Goal: Task Accomplishment & Management: Manage account settings

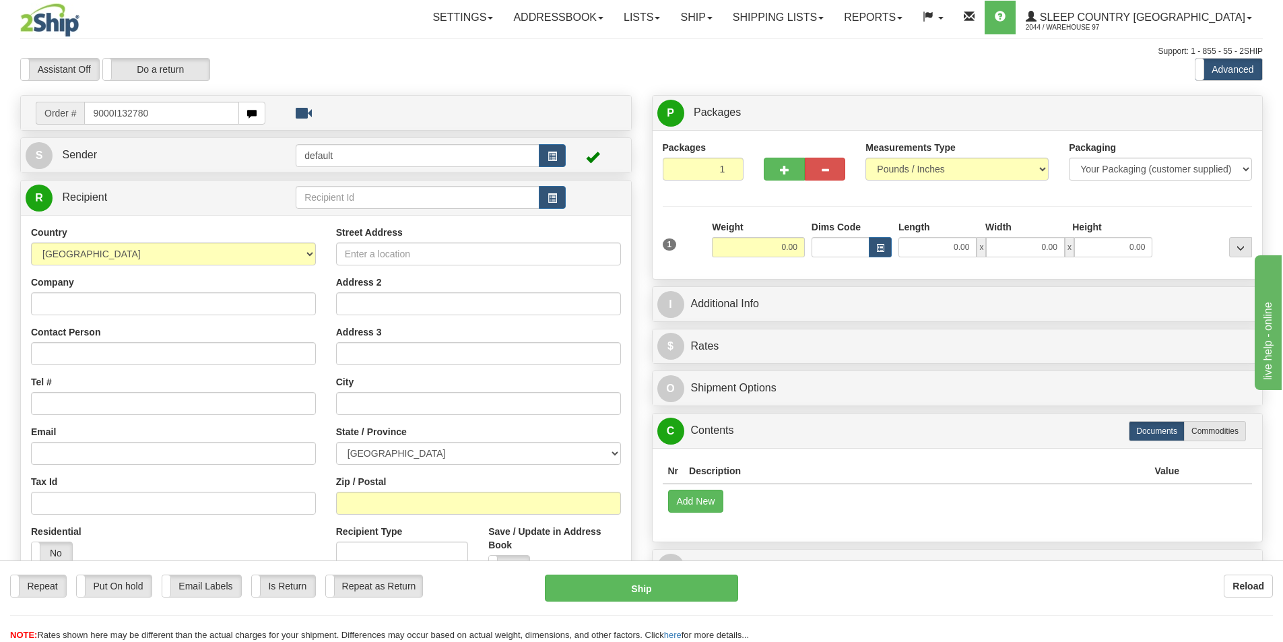
type input "9000I132780"
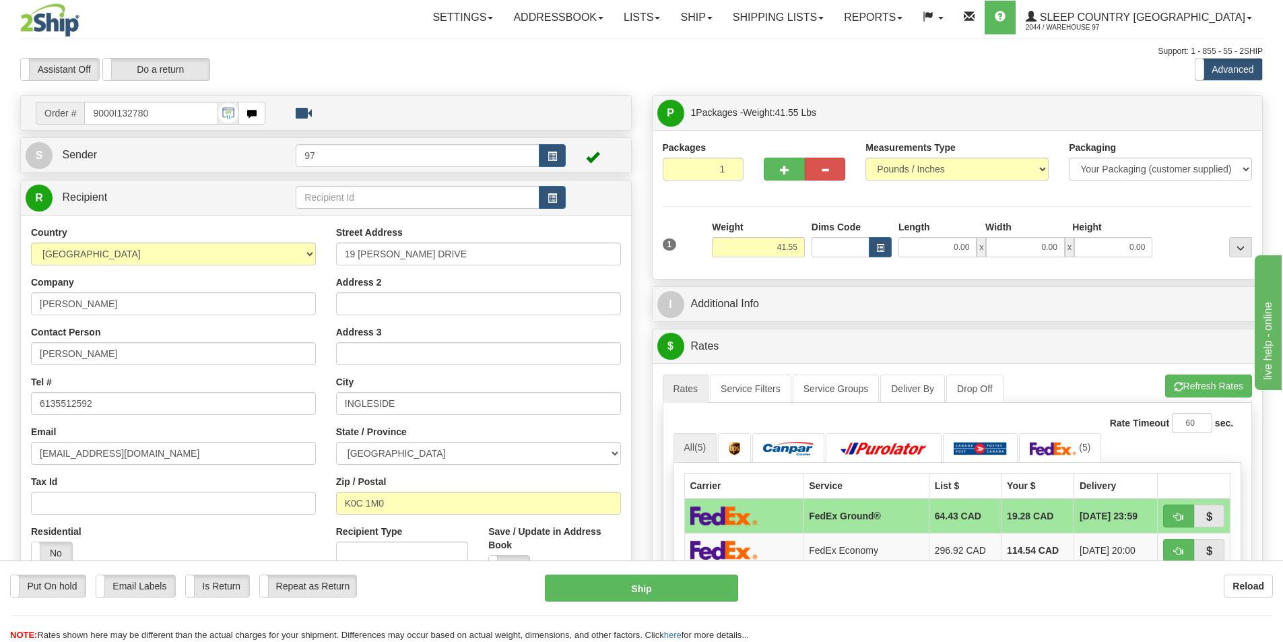
scroll to position [337, 0]
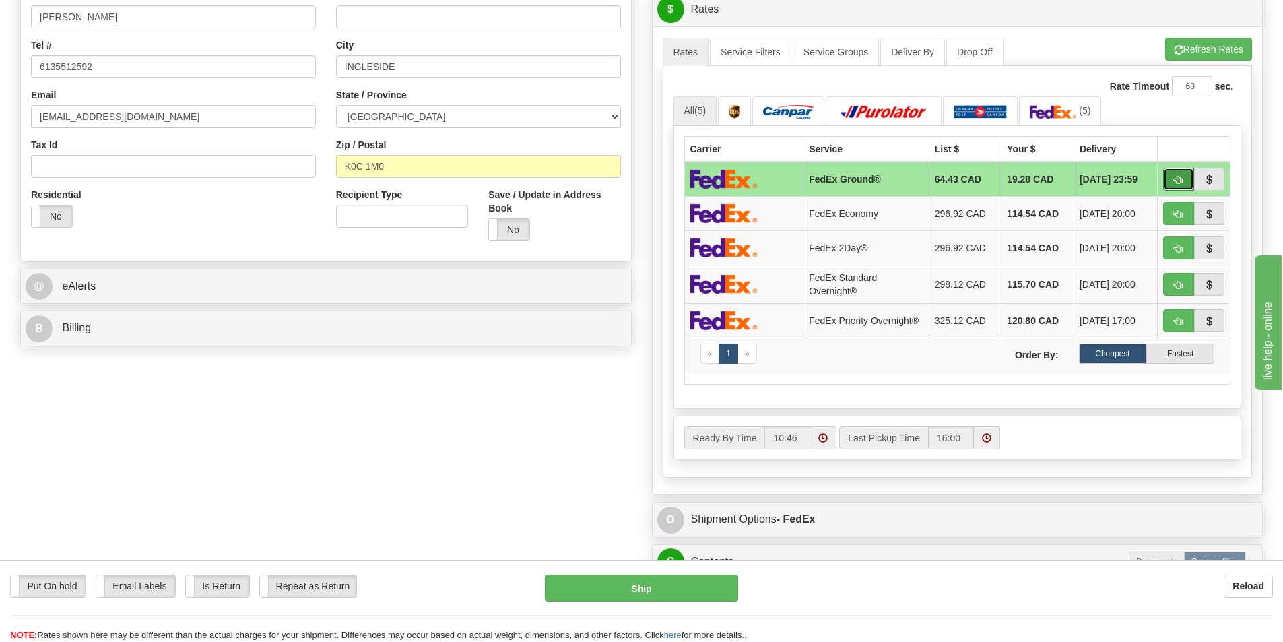
click at [1184, 172] on button "button" at bounding box center [1178, 179] width 31 height 23
type input "92"
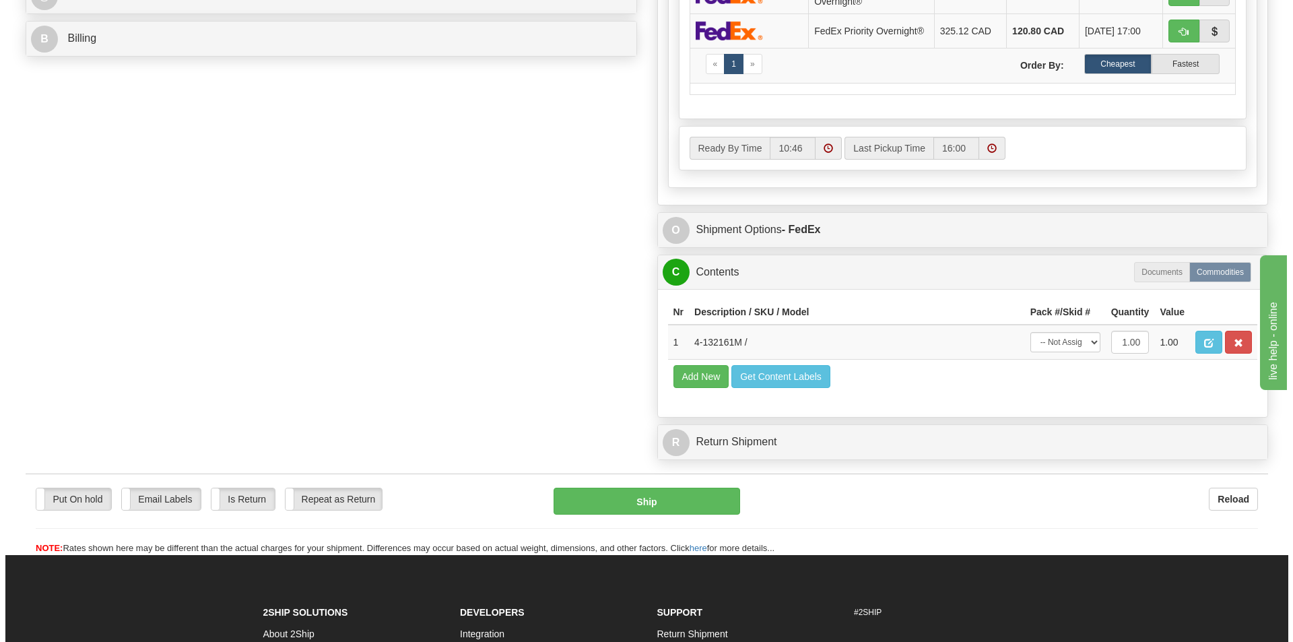
scroll to position [674, 0]
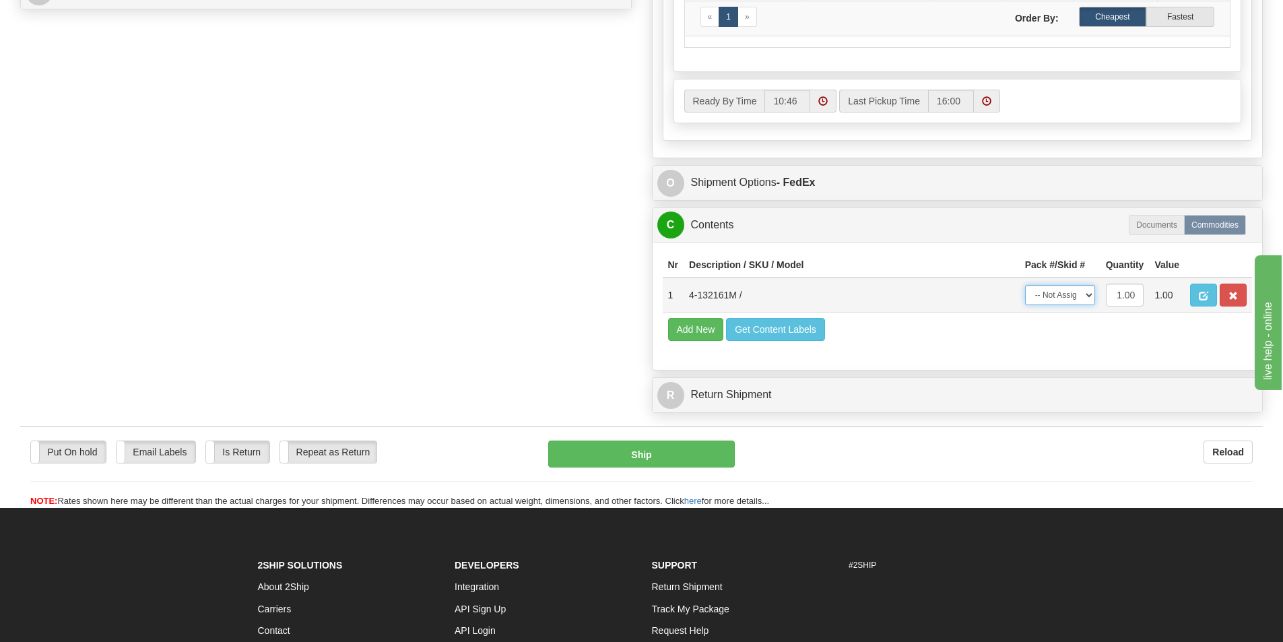
click at [1068, 299] on select "-- Not Assigned -- Package 1" at bounding box center [1060, 295] width 70 height 20
select select "0"
click at [1025, 289] on select "-- Not Assigned -- Package 1" at bounding box center [1060, 295] width 70 height 20
click at [679, 457] on button "Ship" at bounding box center [641, 453] width 187 height 27
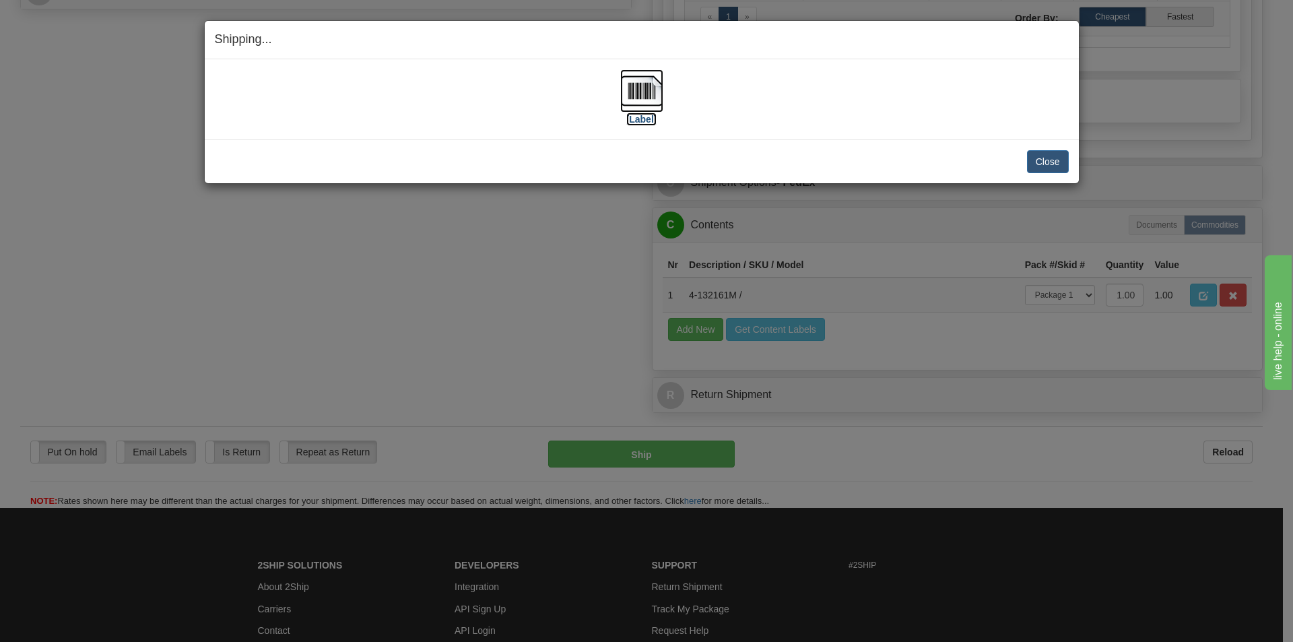
click at [649, 103] on img at bounding box center [641, 90] width 43 height 43
click at [1039, 169] on button "Close" at bounding box center [1048, 161] width 42 height 23
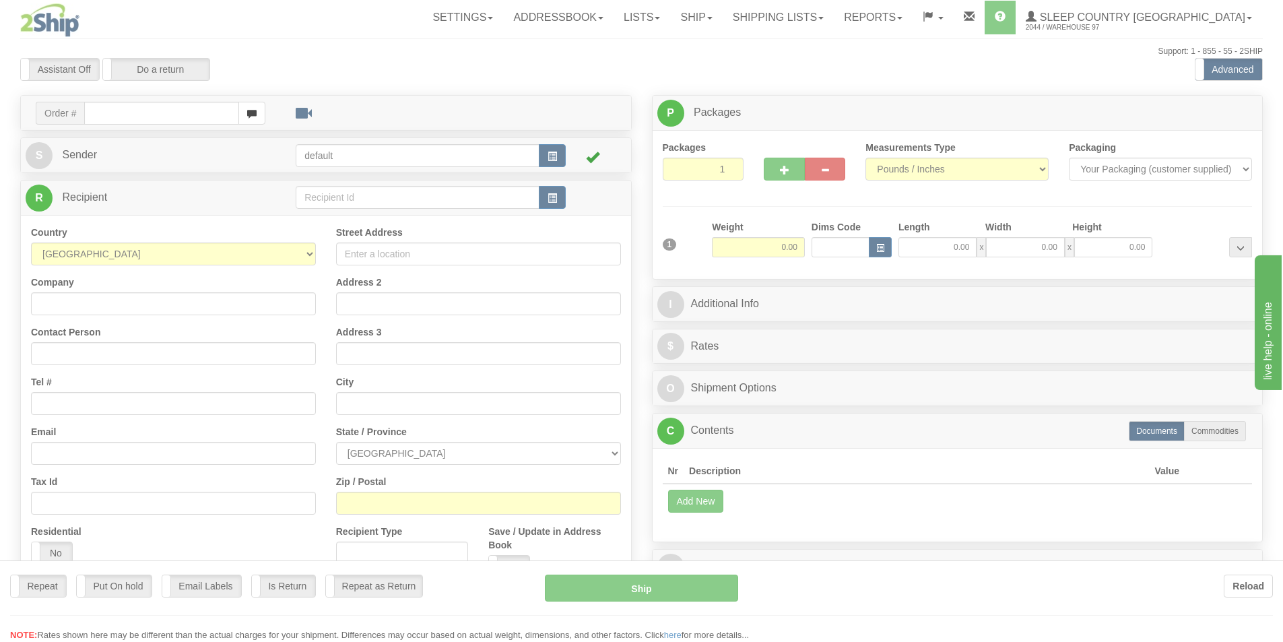
click at [133, 117] on div at bounding box center [641, 321] width 1283 height 642
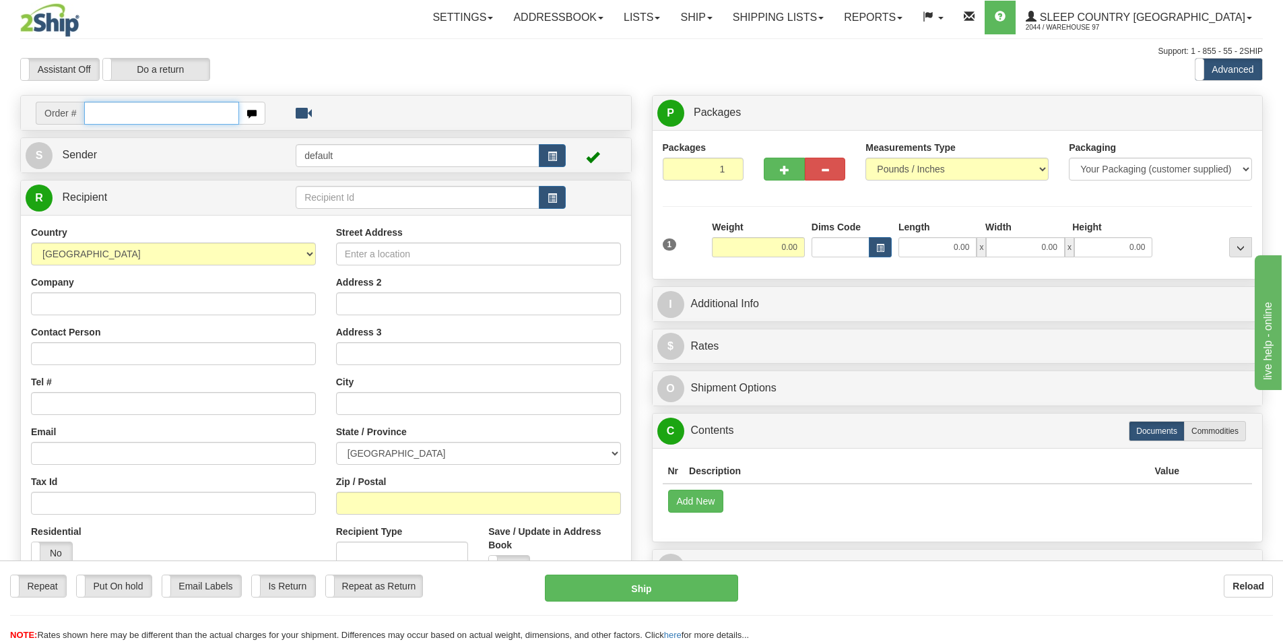
click at [129, 114] on input "text" at bounding box center [161, 113] width 155 height 23
type input "9000I132007"
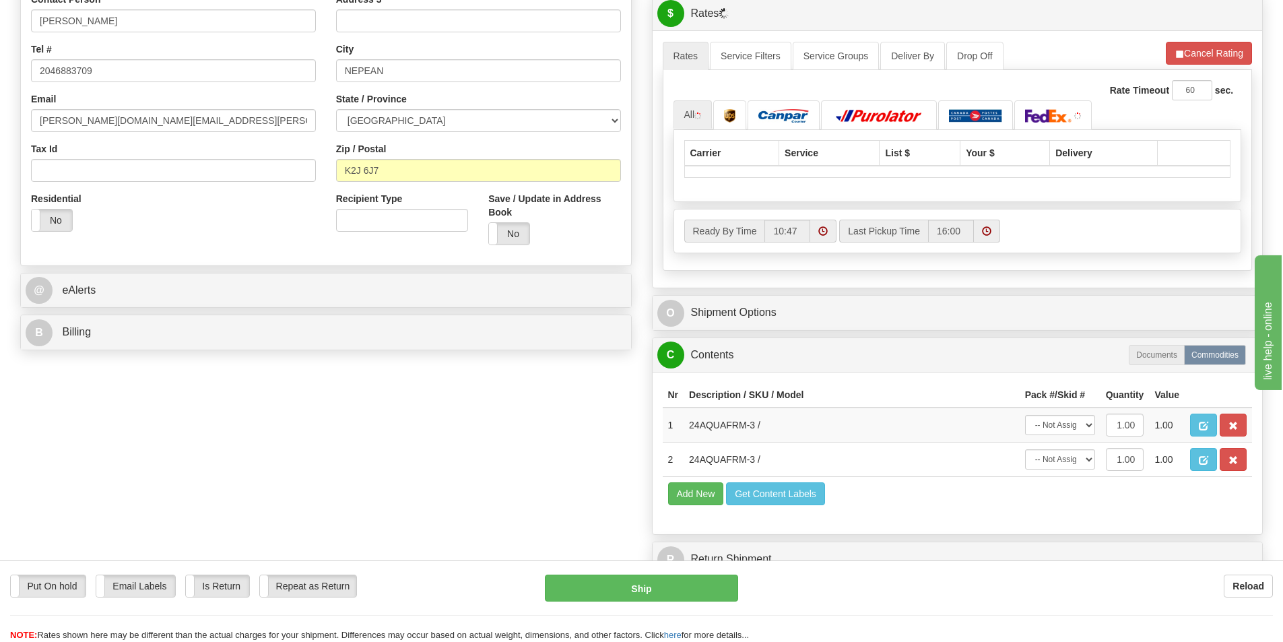
scroll to position [337, 0]
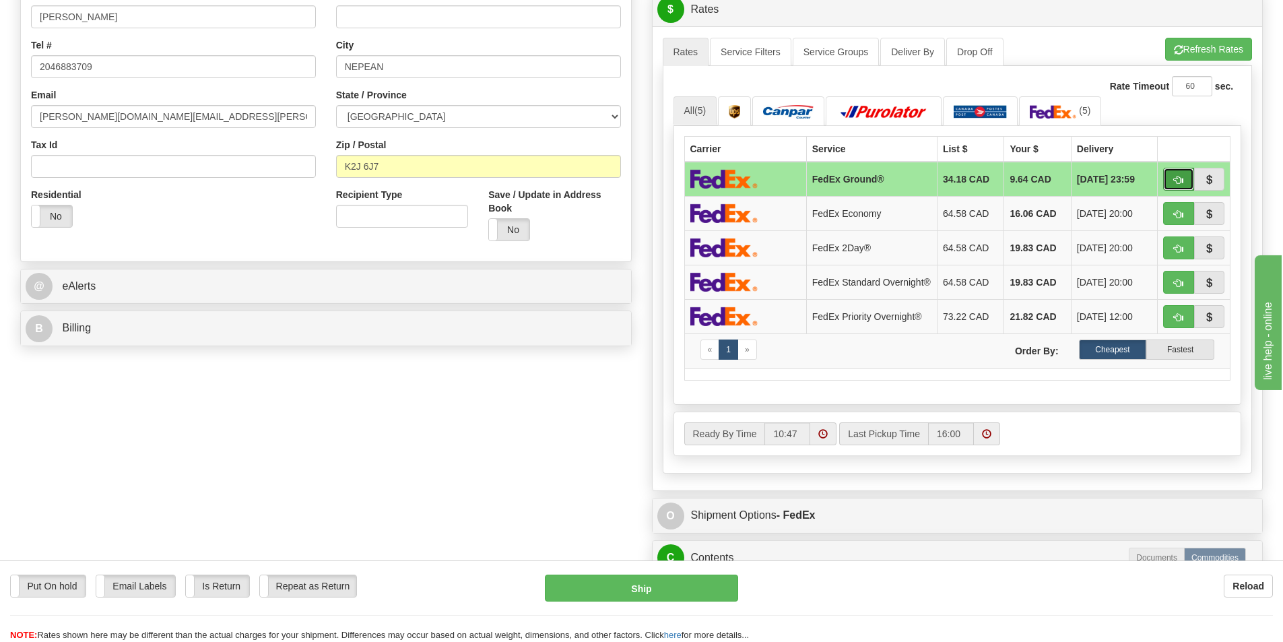
click at [1173, 178] on button "button" at bounding box center [1178, 179] width 31 height 23
type input "92"
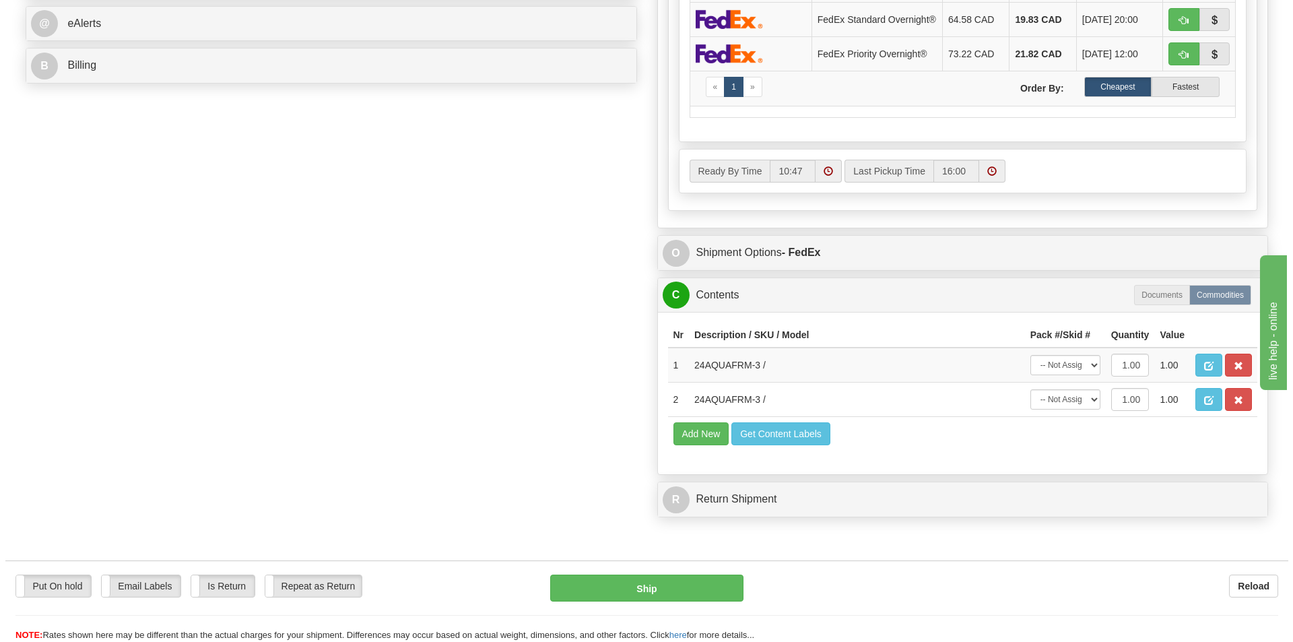
scroll to position [674, 0]
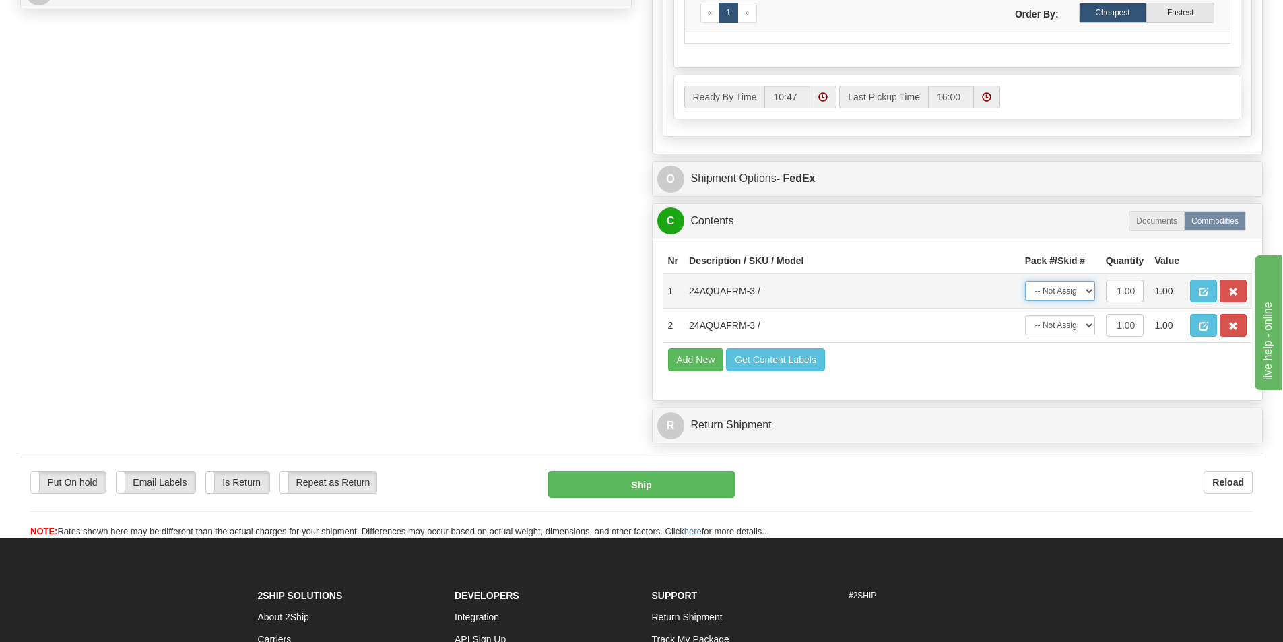
click at [1049, 291] on select "-- Not Assigned -- Package 1" at bounding box center [1060, 291] width 70 height 20
select select "0"
click at [1025, 285] on select "-- Not Assigned -- Package 1" at bounding box center [1060, 291] width 70 height 20
drag, startPoint x: 1055, startPoint y: 325, endPoint x: 1055, endPoint y: 339, distance: 13.5
click at [1055, 327] on select "-- Not Assigned -- Package 1" at bounding box center [1060, 325] width 70 height 20
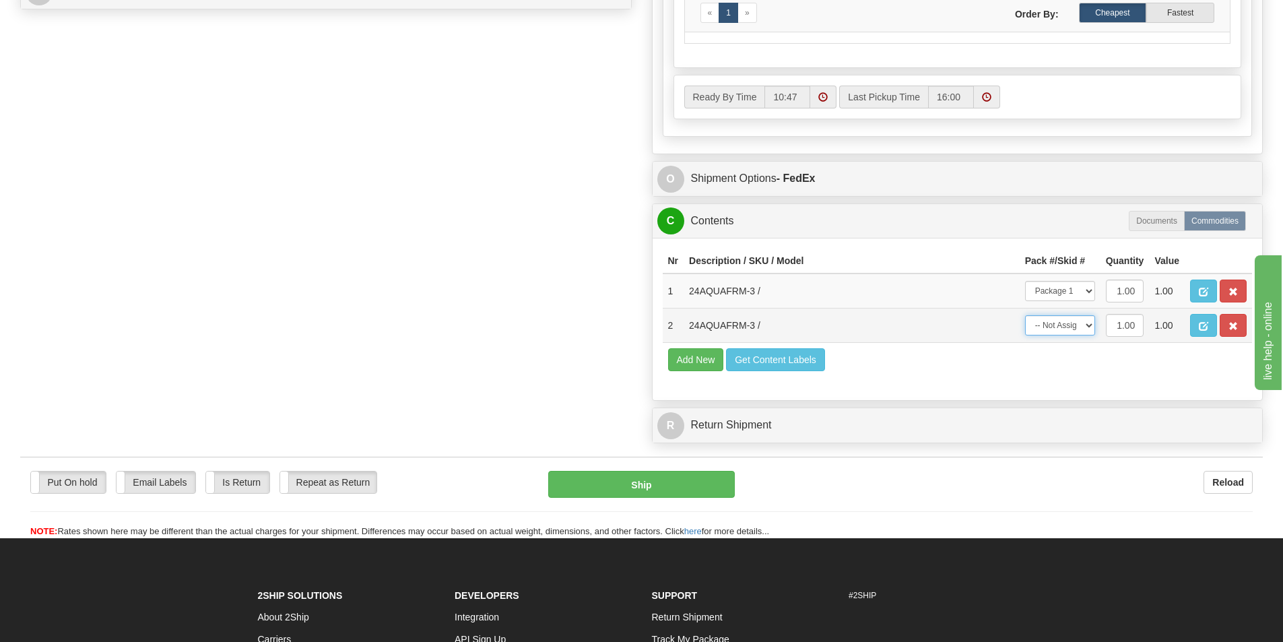
select select "0"
click at [1025, 319] on select "-- Not Assigned -- Package 1" at bounding box center [1060, 325] width 70 height 20
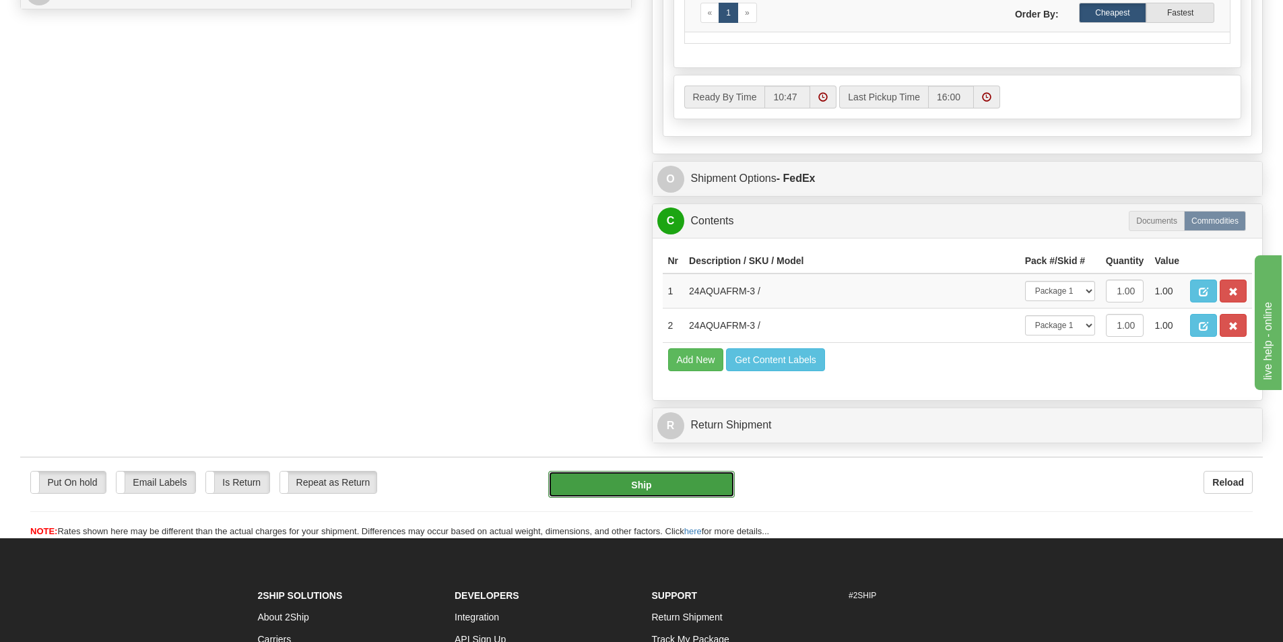
click at [672, 494] on button "Ship" at bounding box center [641, 484] width 187 height 27
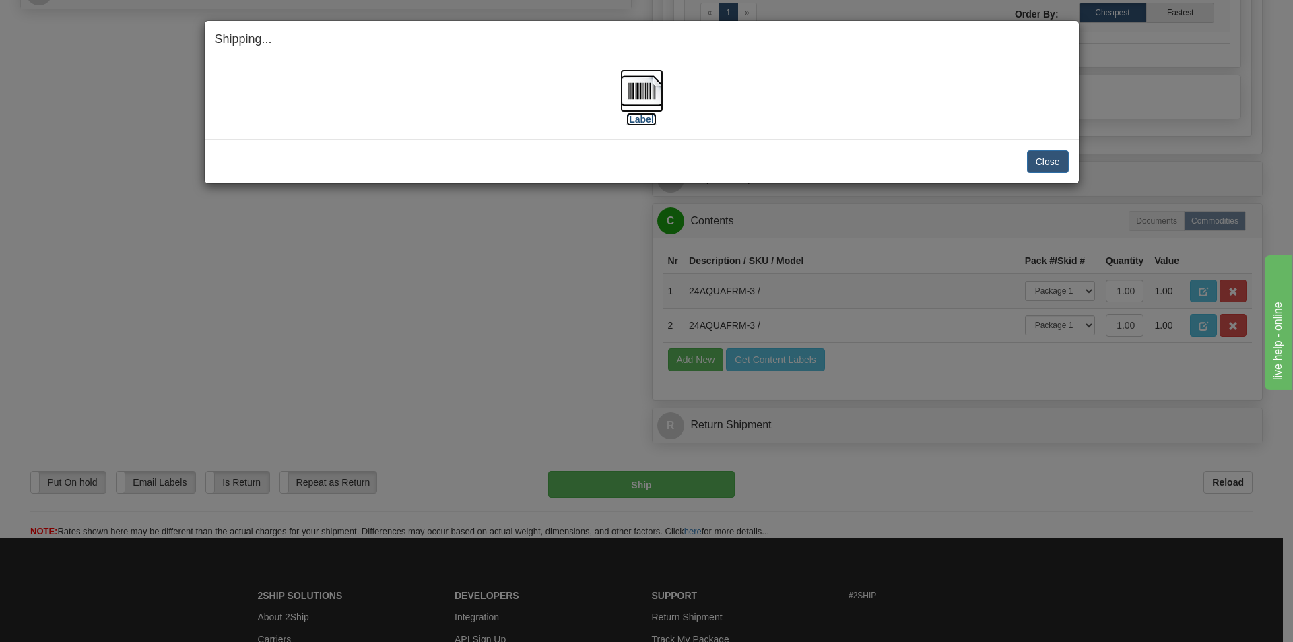
click at [645, 96] on img at bounding box center [641, 90] width 43 height 43
click at [1049, 163] on button "Close" at bounding box center [1048, 161] width 42 height 23
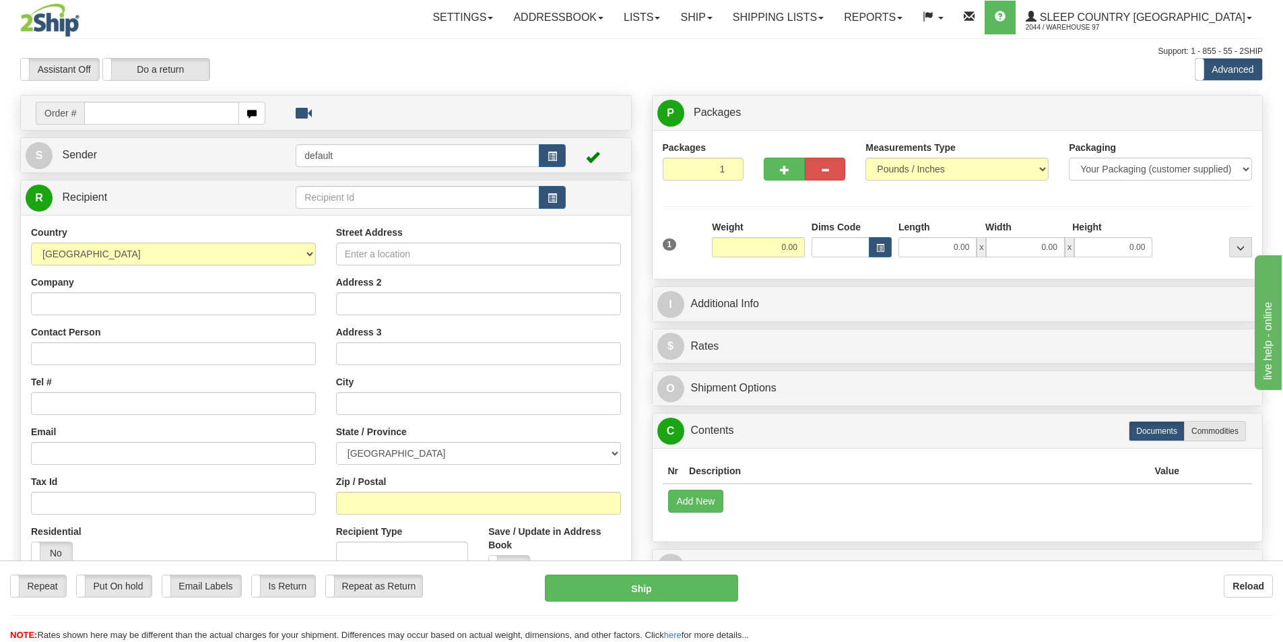
click at [156, 114] on input "text" at bounding box center [161, 113] width 155 height 23
click at [153, 114] on input "text" at bounding box center [161, 113] width 155 height 23
type input "9000I131746"
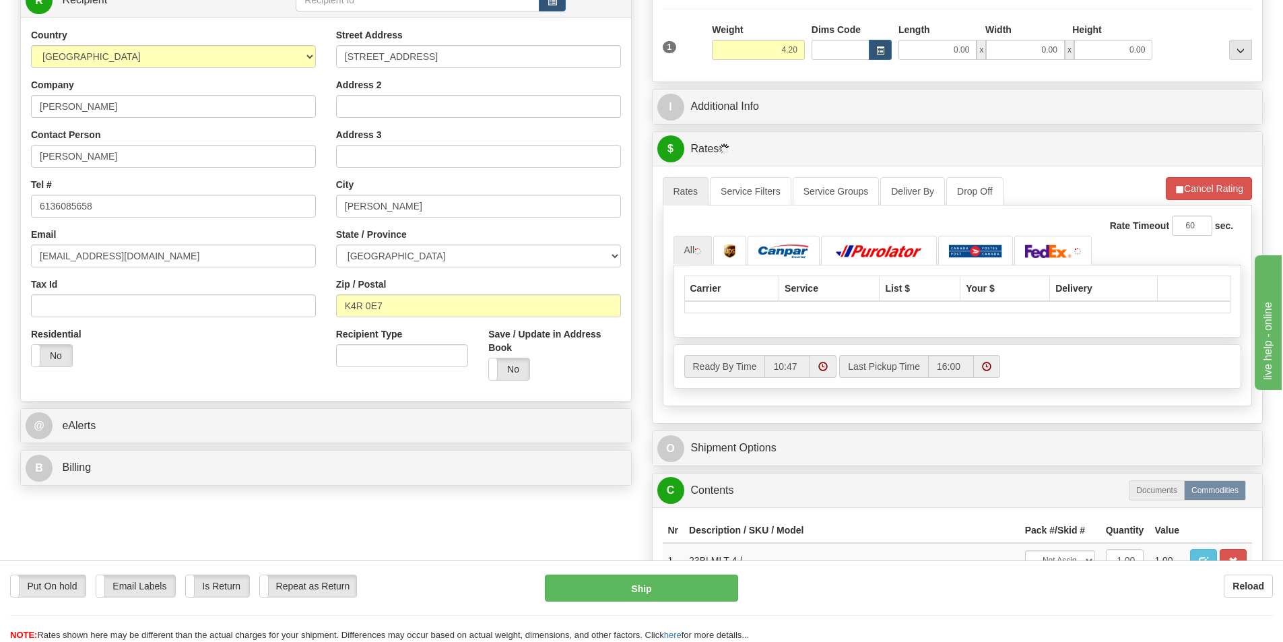
scroll to position [202, 0]
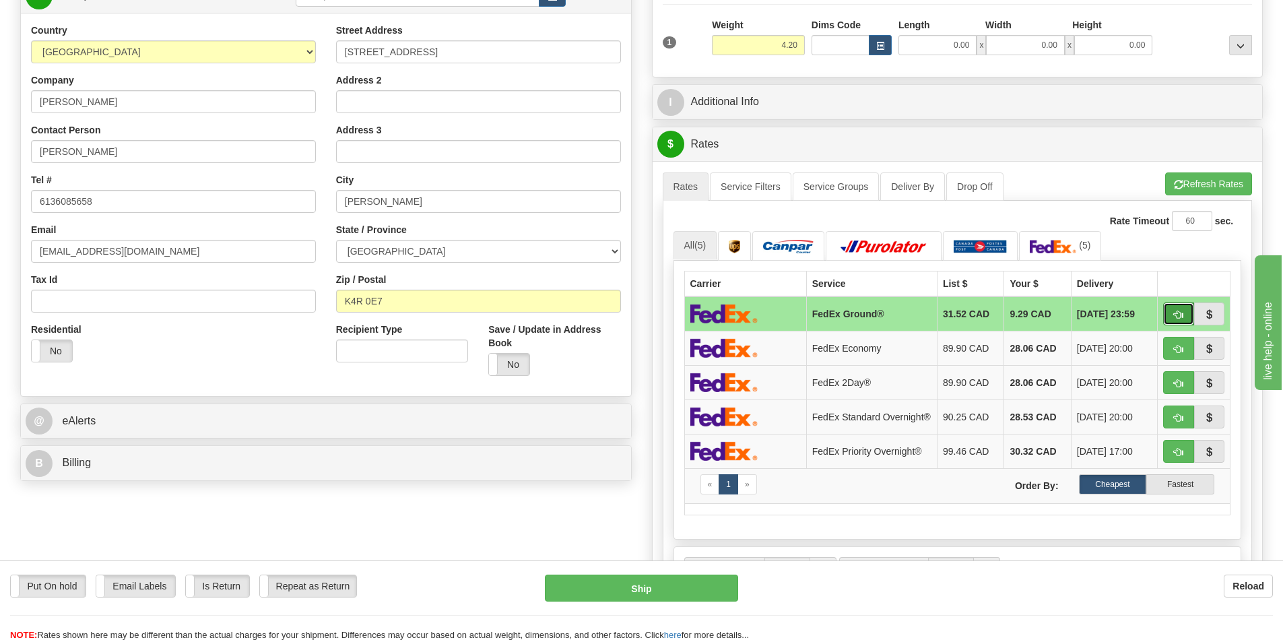
click at [1187, 316] on button "button" at bounding box center [1178, 313] width 31 height 23
type input "92"
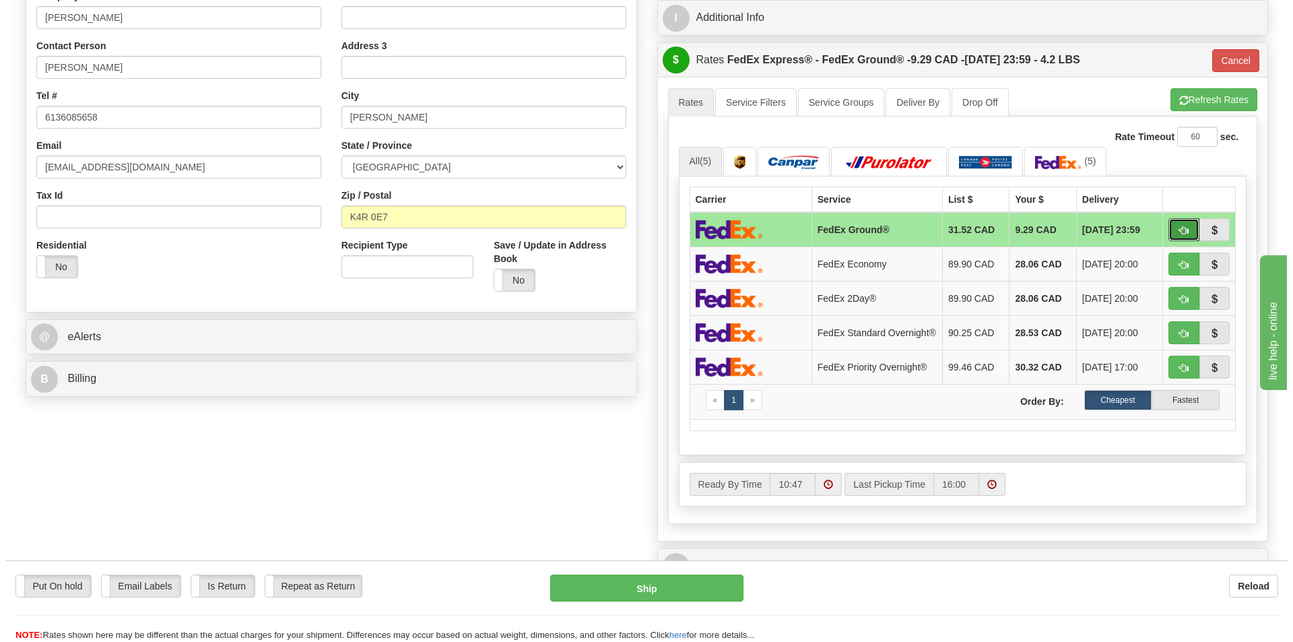
scroll to position [674, 0]
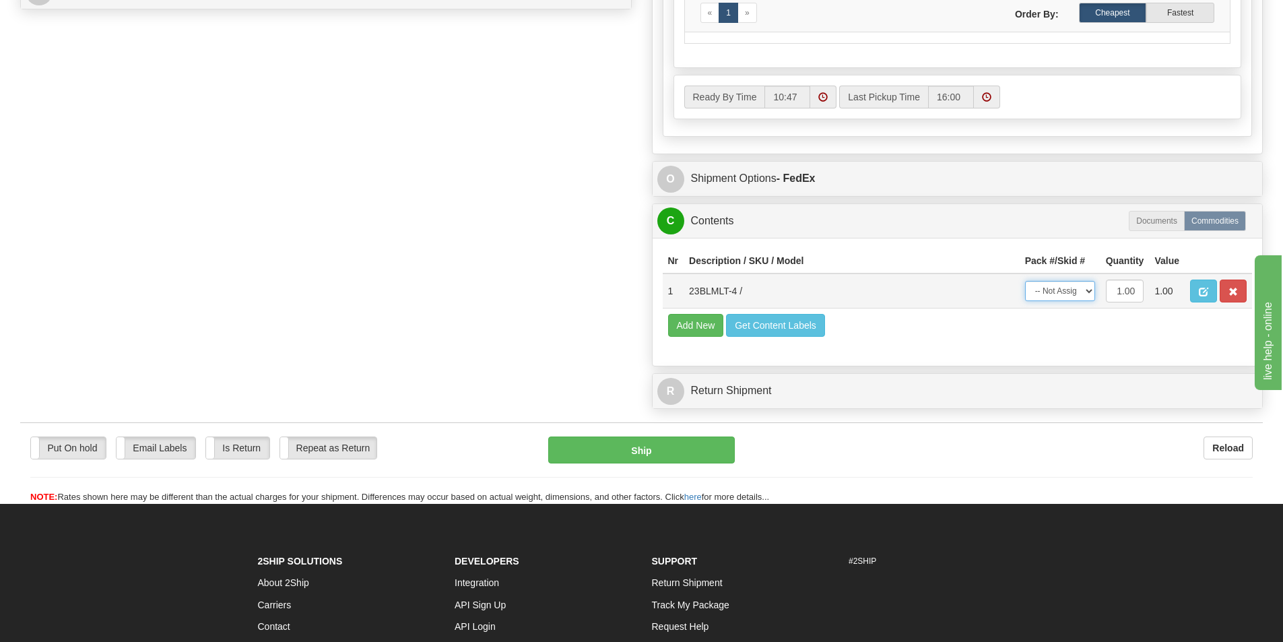
drag, startPoint x: 1063, startPoint y: 292, endPoint x: 1060, endPoint y: 304, distance: 12.6
click at [1063, 292] on select "-- Not Assigned -- Package 1" at bounding box center [1060, 291] width 70 height 20
select select "0"
click at [1025, 285] on select "-- Not Assigned -- Package 1" at bounding box center [1060, 291] width 70 height 20
click at [725, 448] on button "Ship" at bounding box center [641, 449] width 187 height 27
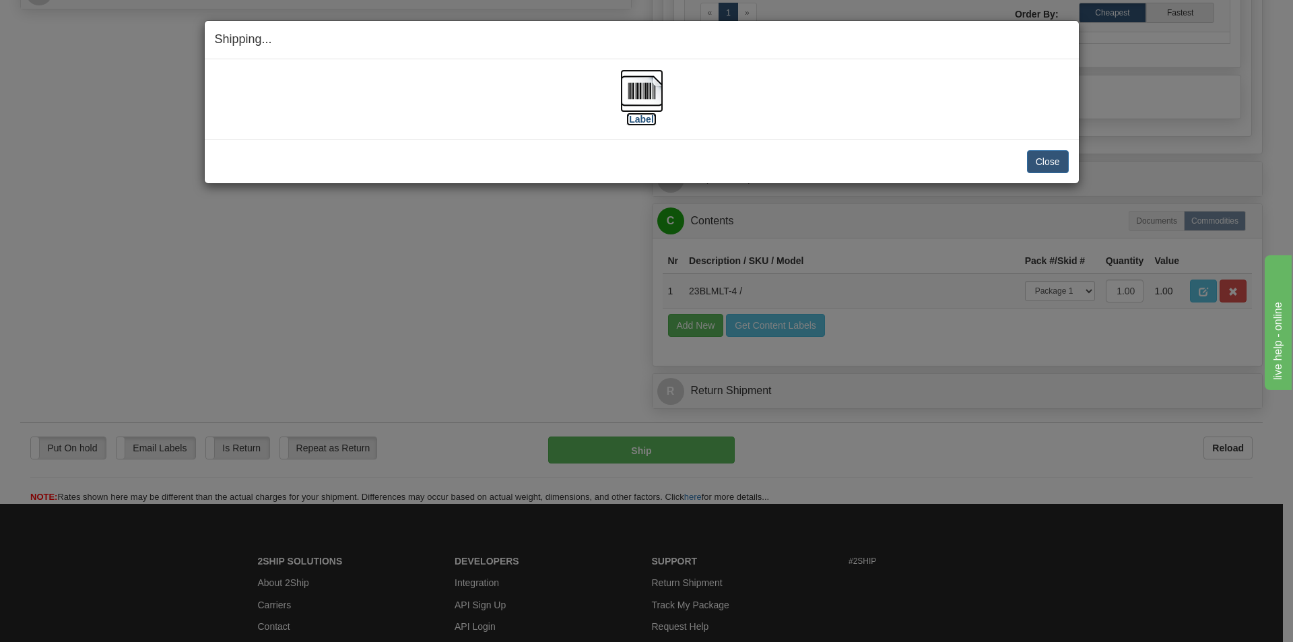
click at [653, 96] on img at bounding box center [641, 90] width 43 height 43
click at [1051, 160] on button "Close" at bounding box center [1048, 161] width 42 height 23
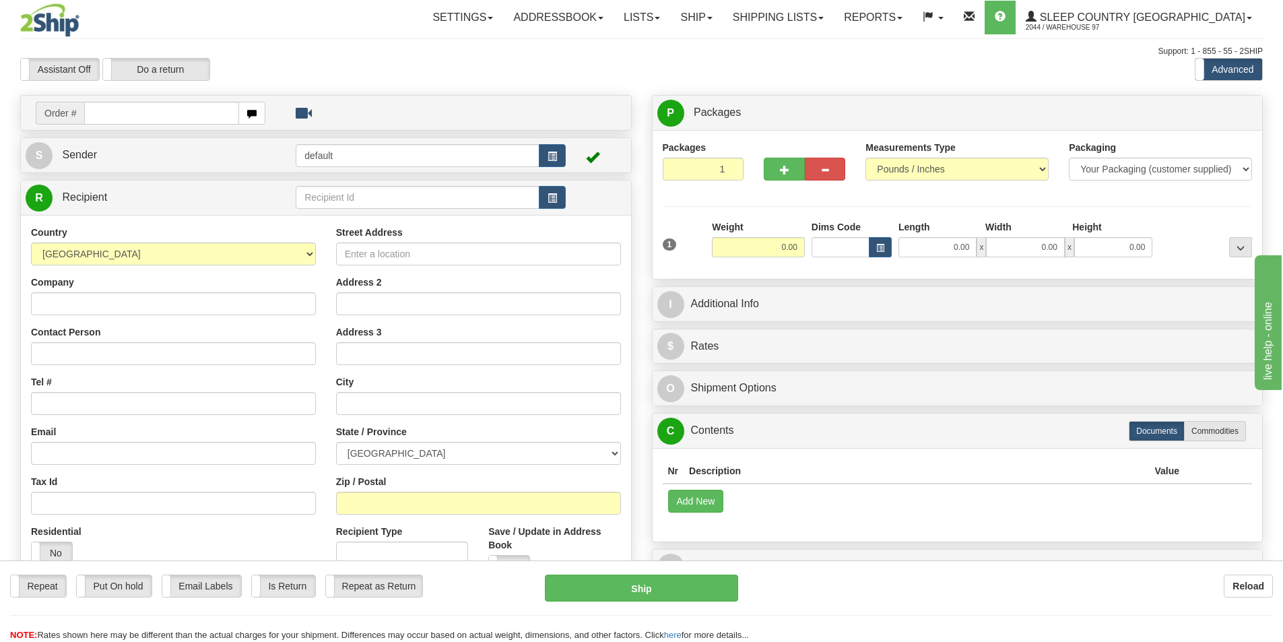
click at [156, 117] on input "text" at bounding box center [161, 113] width 155 height 23
type input "9000I131339"
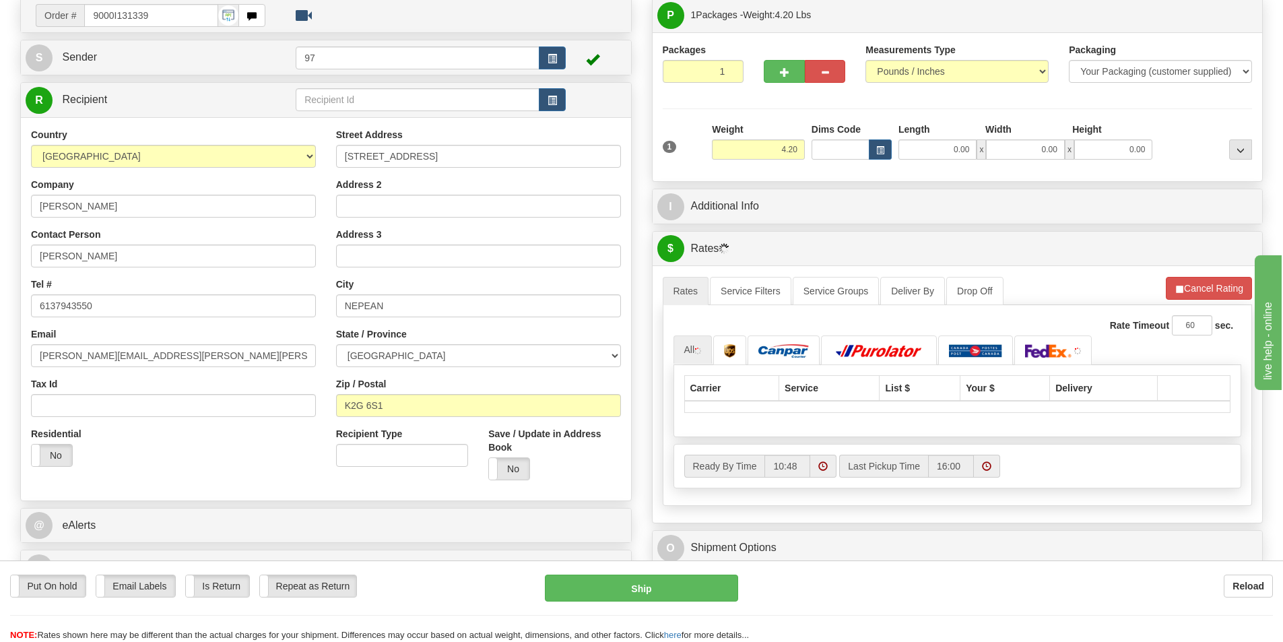
scroll to position [202, 0]
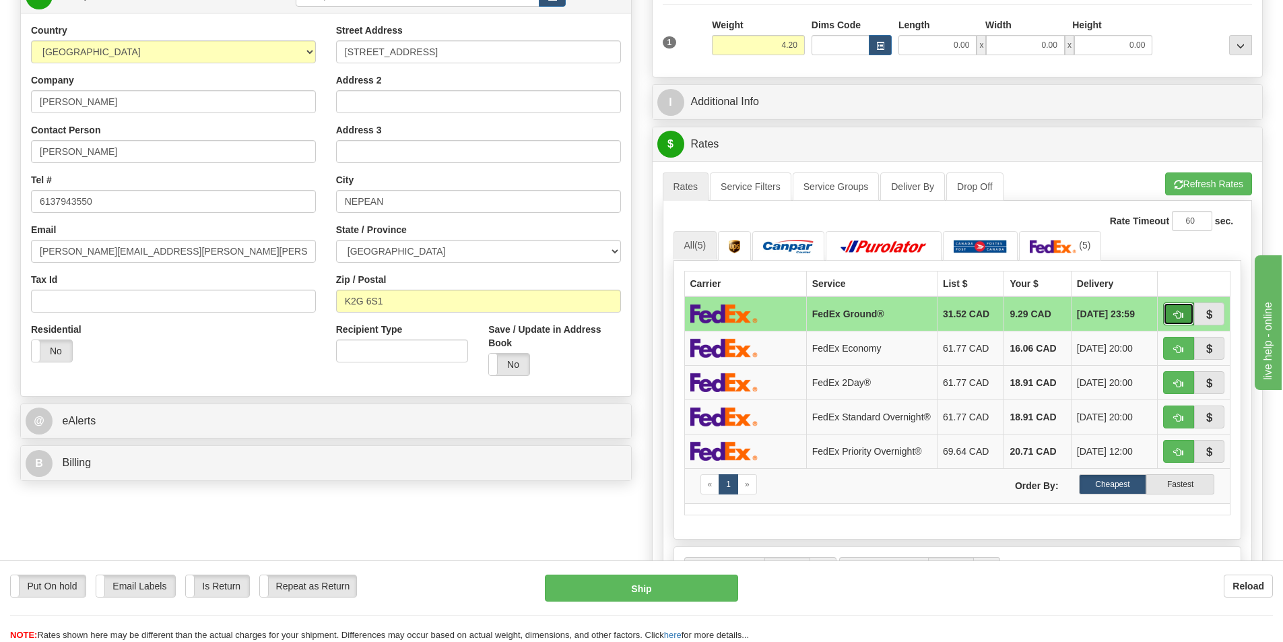
click at [1173, 325] on button "button" at bounding box center [1178, 313] width 31 height 23
type input "92"
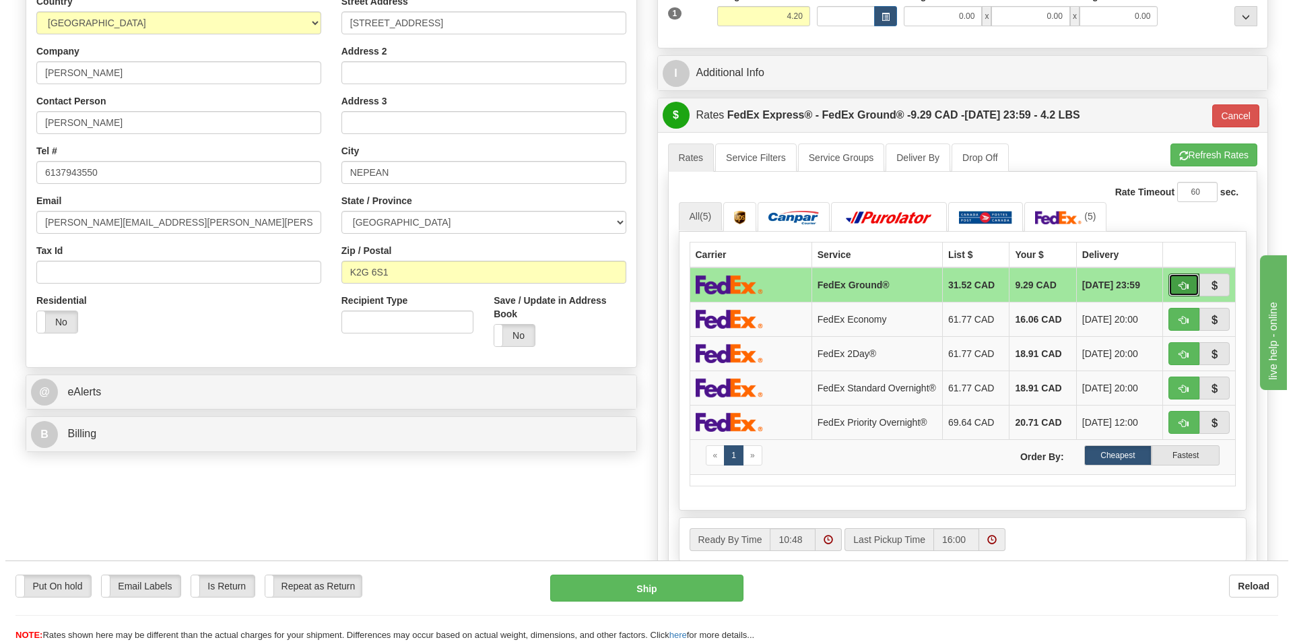
scroll to position [741, 0]
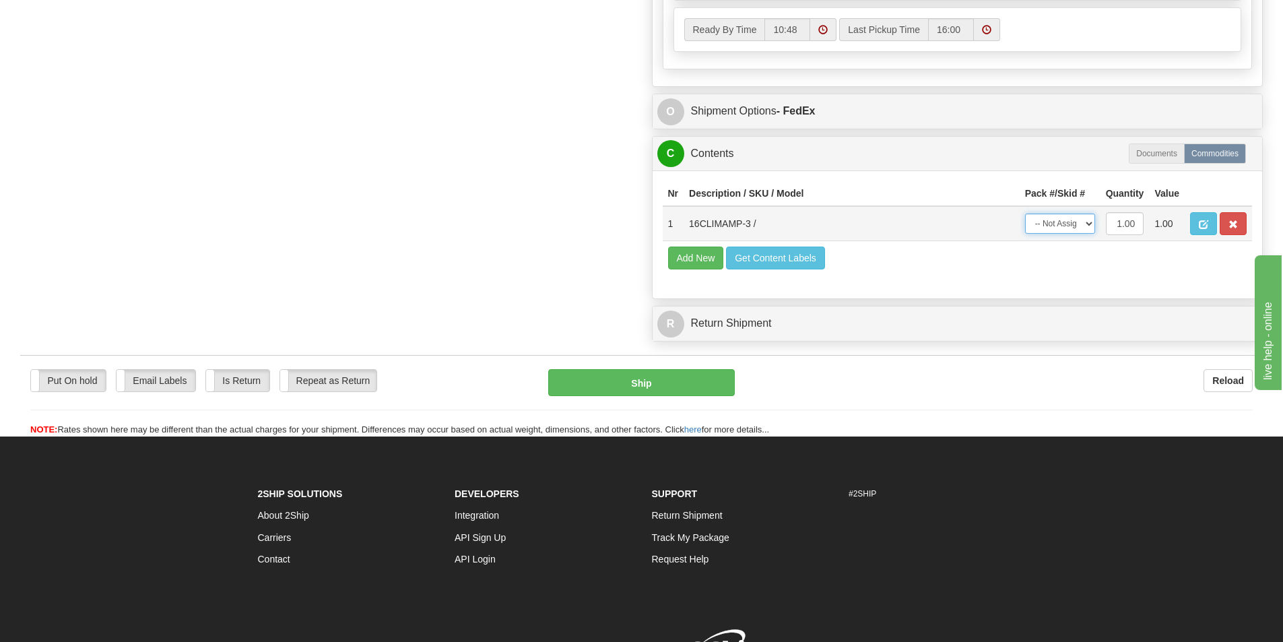
drag, startPoint x: 1082, startPoint y: 226, endPoint x: 1074, endPoint y: 237, distance: 13.6
click at [1082, 226] on select "-- Not Assigned -- Package 1" at bounding box center [1060, 224] width 70 height 20
select select "0"
click at [1025, 218] on select "-- Not Assigned -- Package 1" at bounding box center [1060, 224] width 70 height 20
click at [716, 392] on button "Ship" at bounding box center [641, 382] width 187 height 27
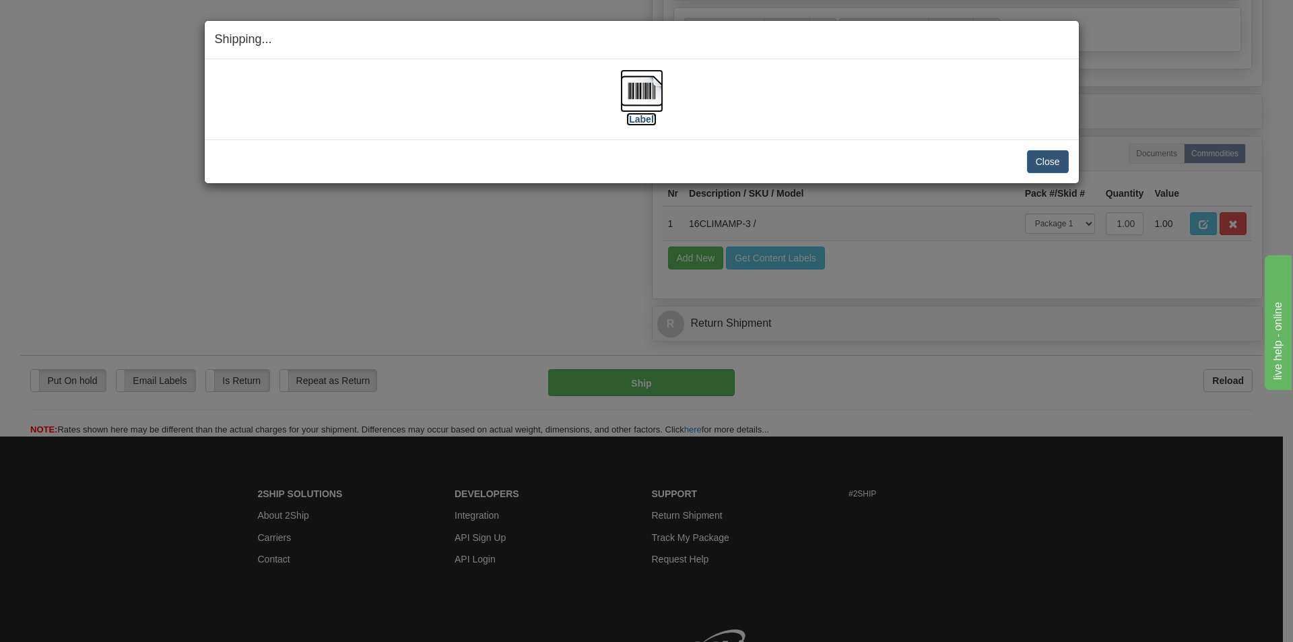
click at [639, 108] on img at bounding box center [641, 90] width 43 height 43
click at [1043, 157] on button "Close" at bounding box center [1048, 161] width 42 height 23
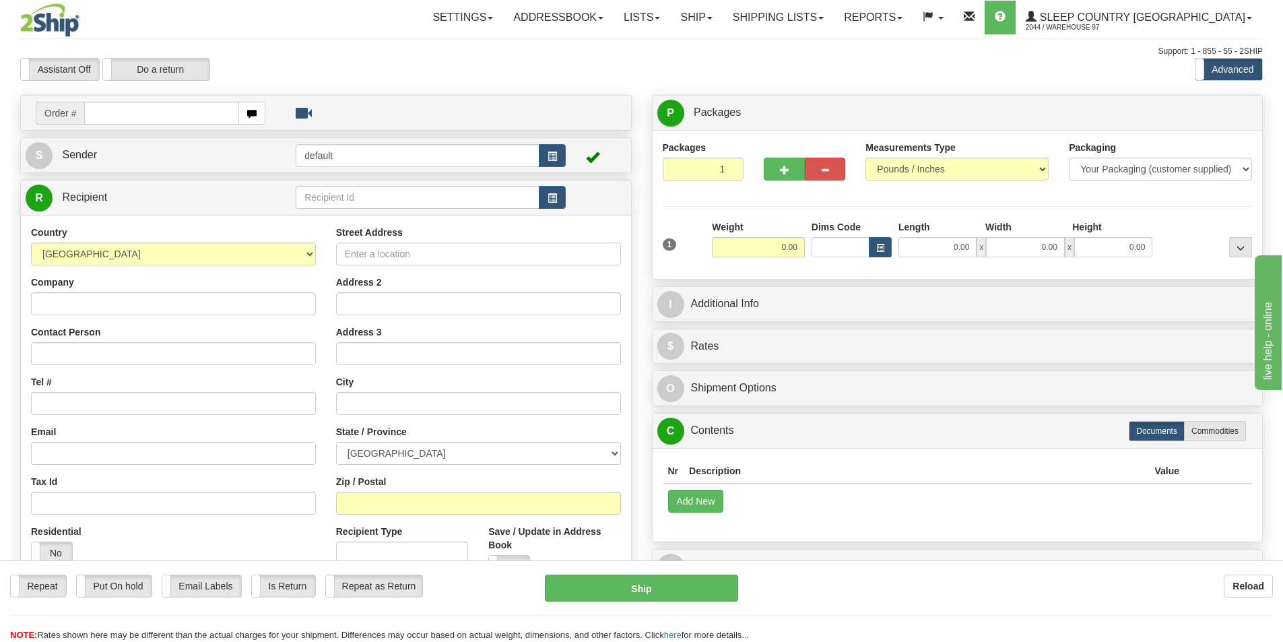
click at [191, 114] on div "Toggle navigation Settings Shipping Preferences Fields Preferences New" at bounding box center [641, 379] width 1283 height 758
click at [191, 114] on input "text" at bounding box center [161, 113] width 155 height 23
type input "9000I131043"
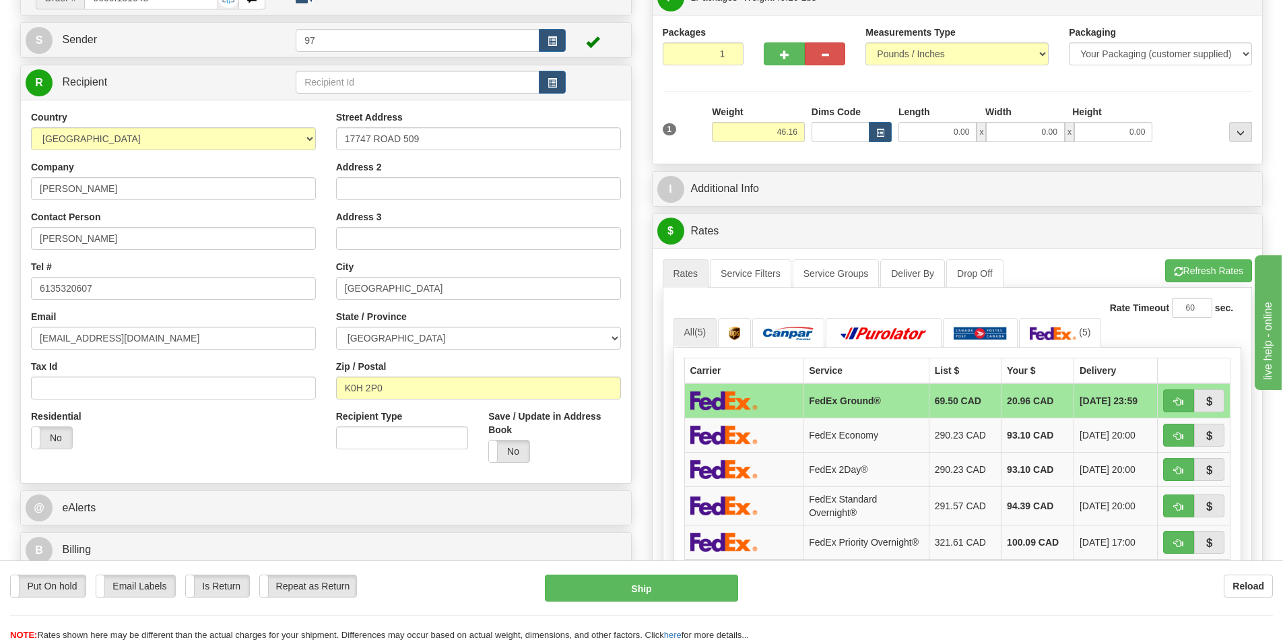
scroll to position [135, 0]
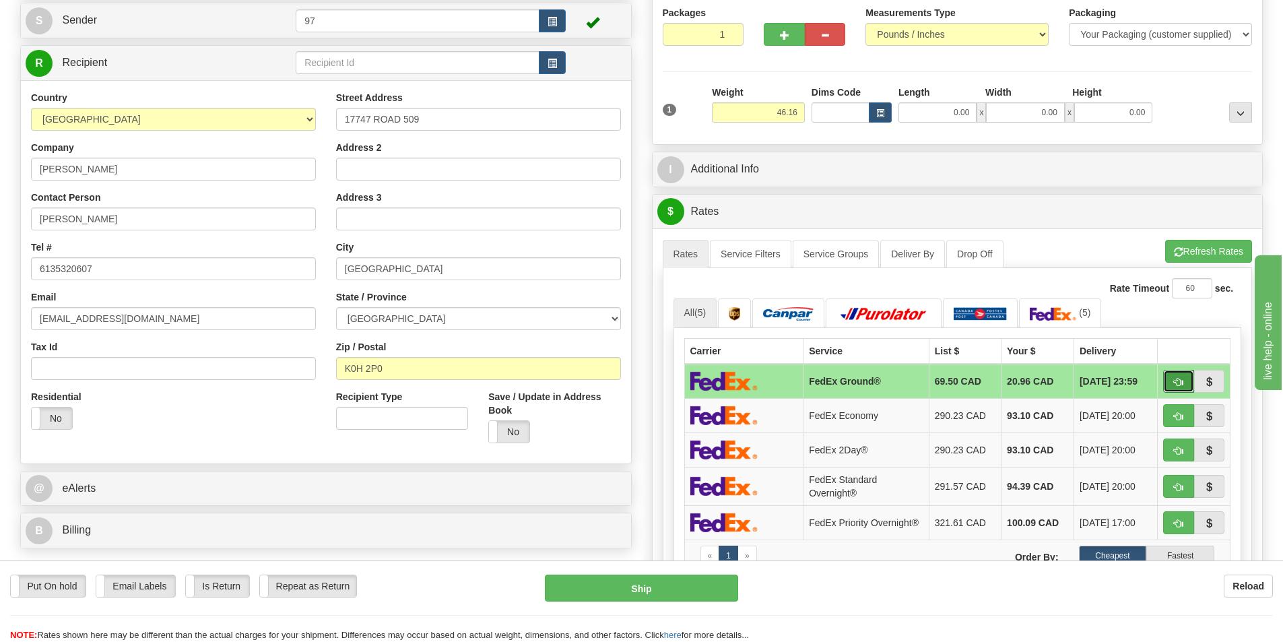
click at [1180, 375] on button "button" at bounding box center [1178, 381] width 31 height 23
type input "92"
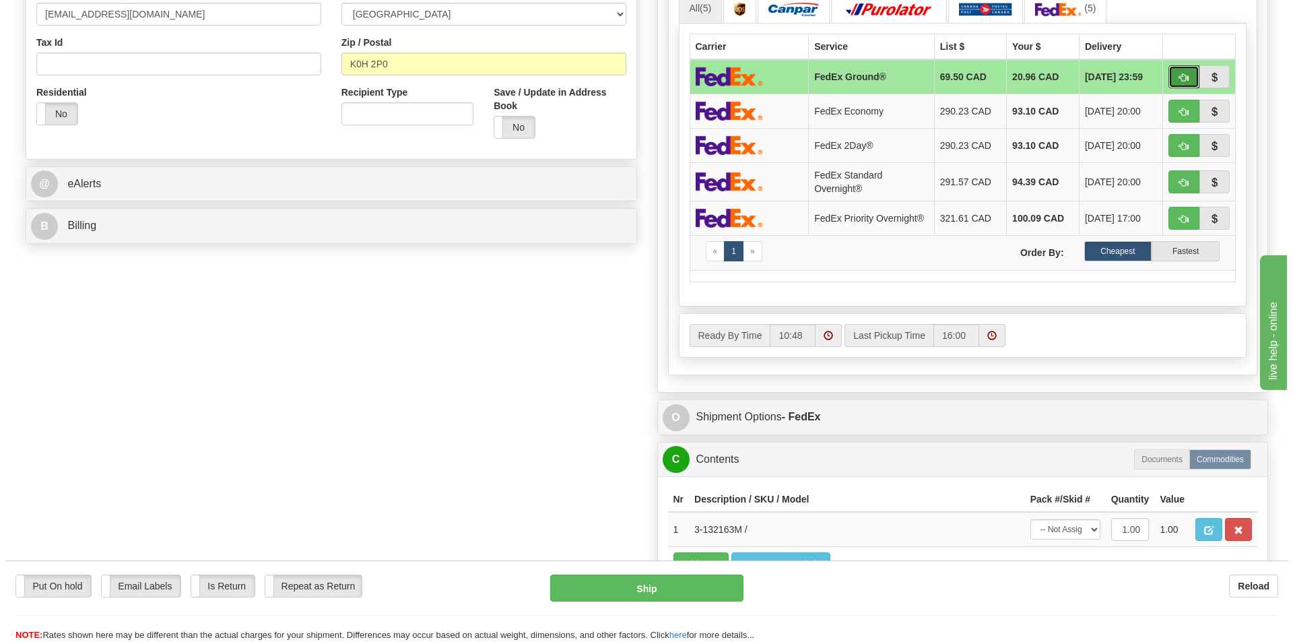
scroll to position [539, 0]
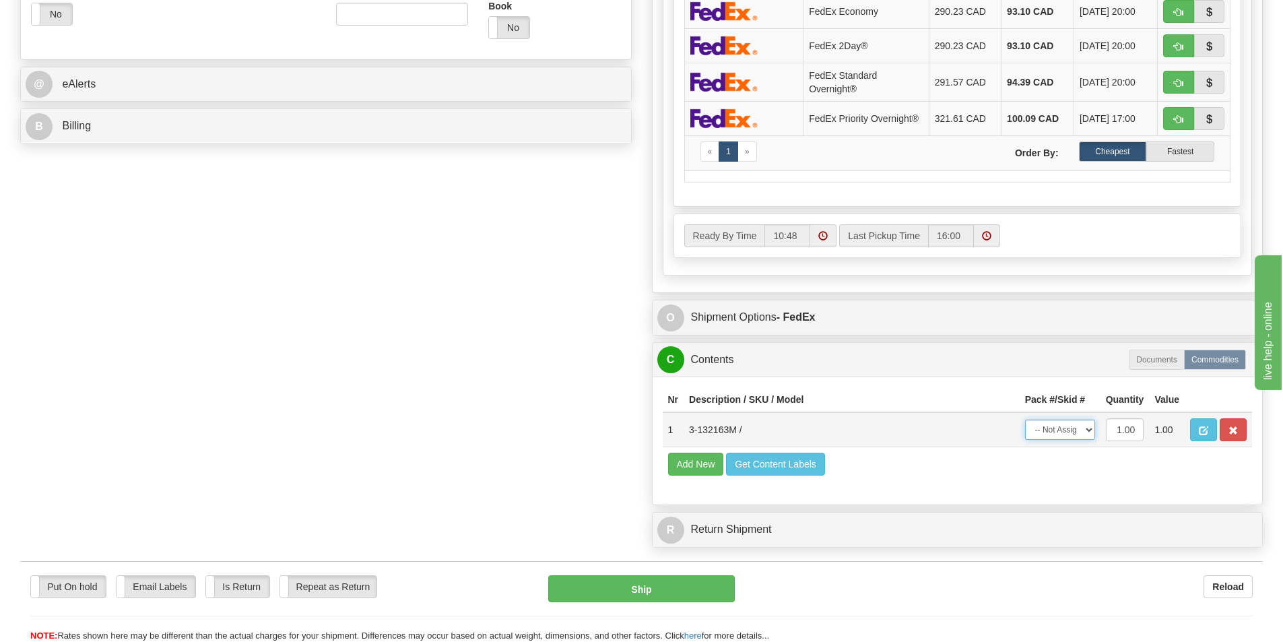
click at [1075, 432] on select "-- Not Assigned -- Package 1" at bounding box center [1060, 430] width 70 height 20
select select "0"
click at [1025, 424] on select "-- Not Assigned -- Package 1" at bounding box center [1060, 430] width 70 height 20
click at [664, 602] on button "Ship" at bounding box center [641, 588] width 187 height 27
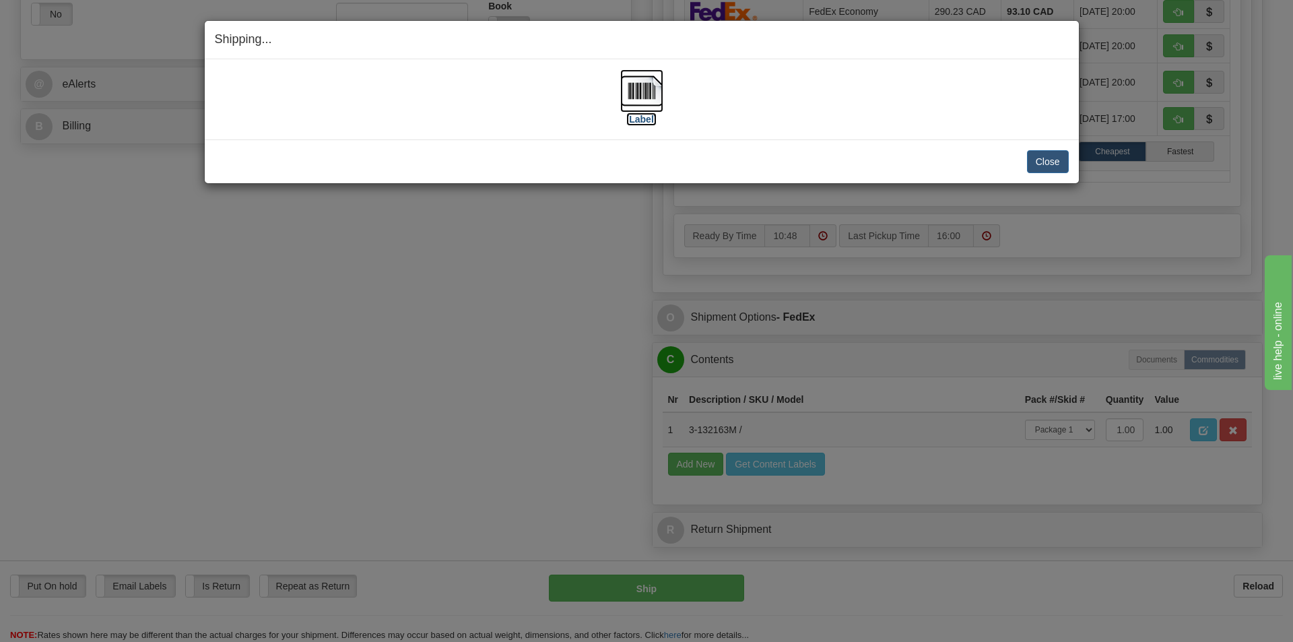
click at [645, 99] on img at bounding box center [641, 90] width 43 height 43
click at [1041, 158] on button "Close" at bounding box center [1048, 161] width 42 height 23
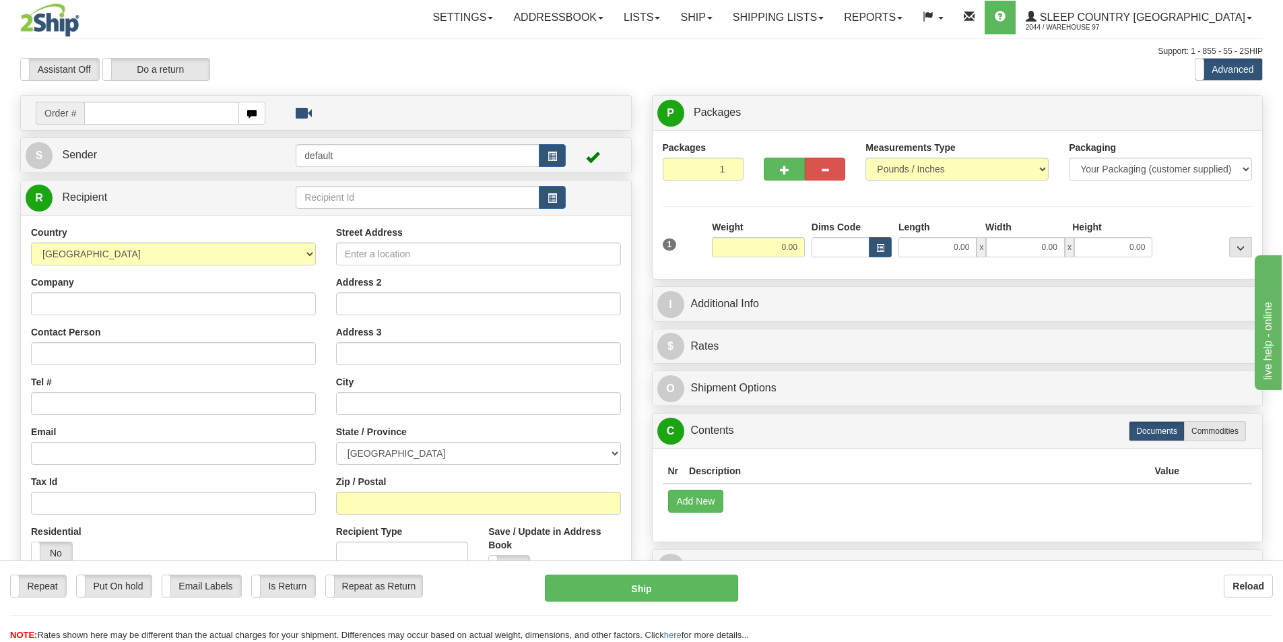
click at [123, 117] on input "text" at bounding box center [161, 113] width 155 height 23
type input "9000I129457"
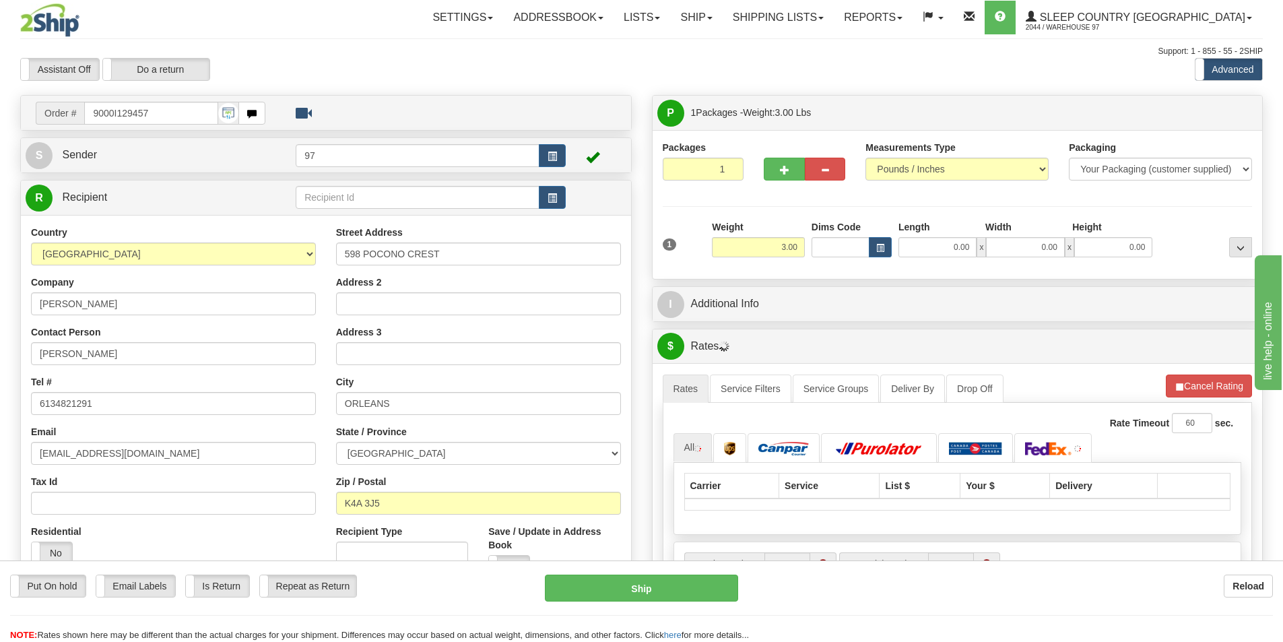
scroll to position [269, 0]
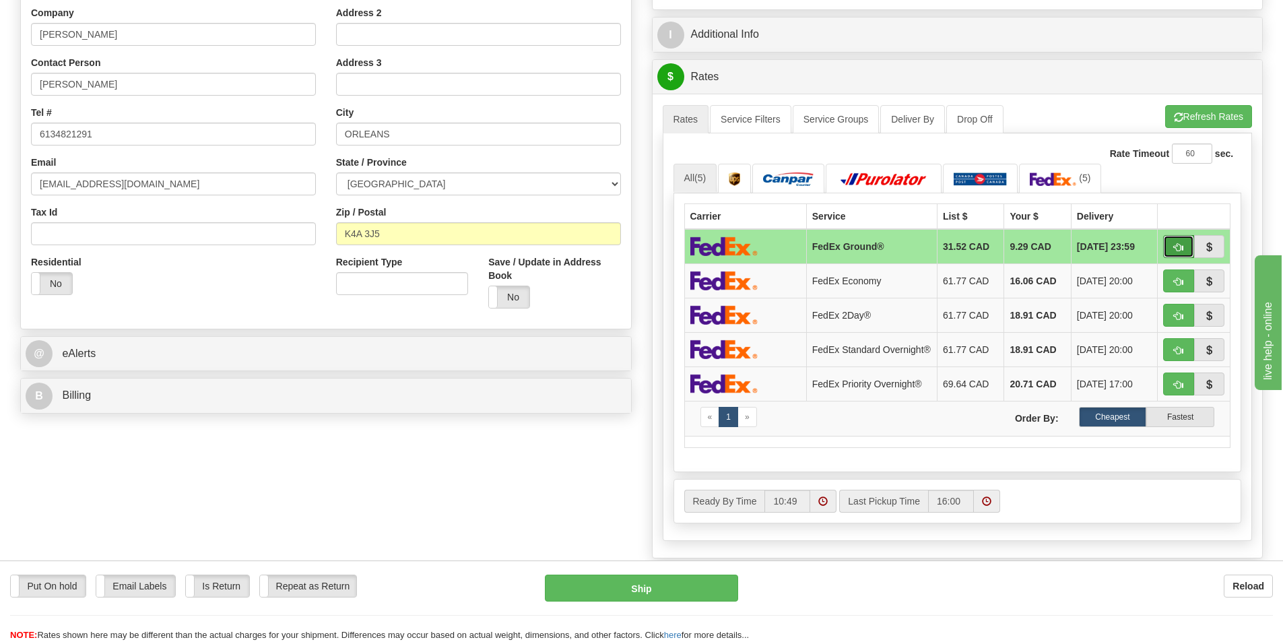
click at [1163, 240] on button "button" at bounding box center [1178, 246] width 31 height 23
type input "92"
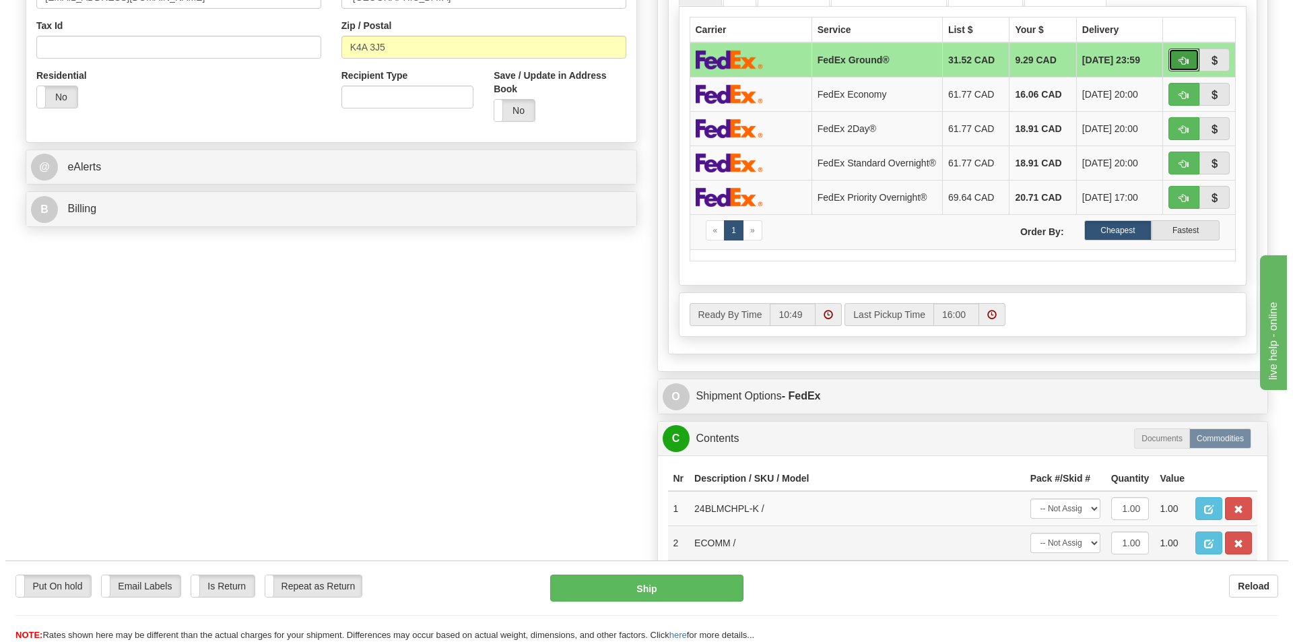
scroll to position [741, 0]
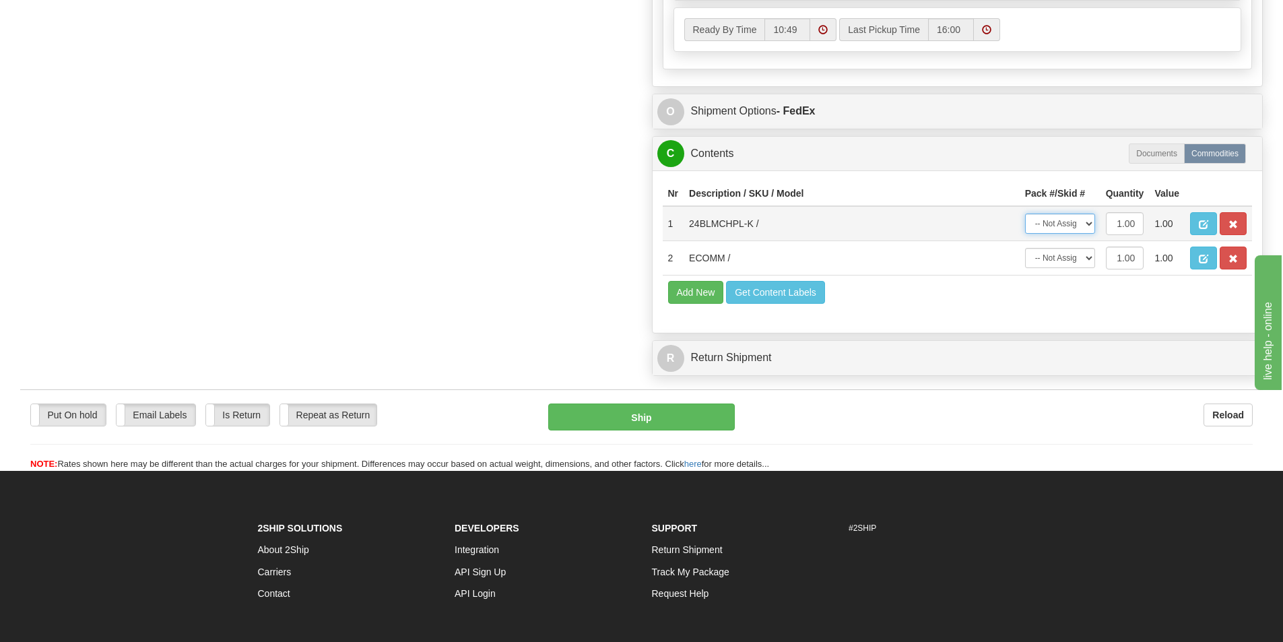
click at [1053, 225] on select "-- Not Assigned -- Package 1" at bounding box center [1060, 224] width 70 height 20
select select "0"
click at [1025, 218] on select "-- Not Assigned -- Package 1" at bounding box center [1060, 224] width 70 height 20
click at [1227, 263] on button "button" at bounding box center [1233, 258] width 27 height 23
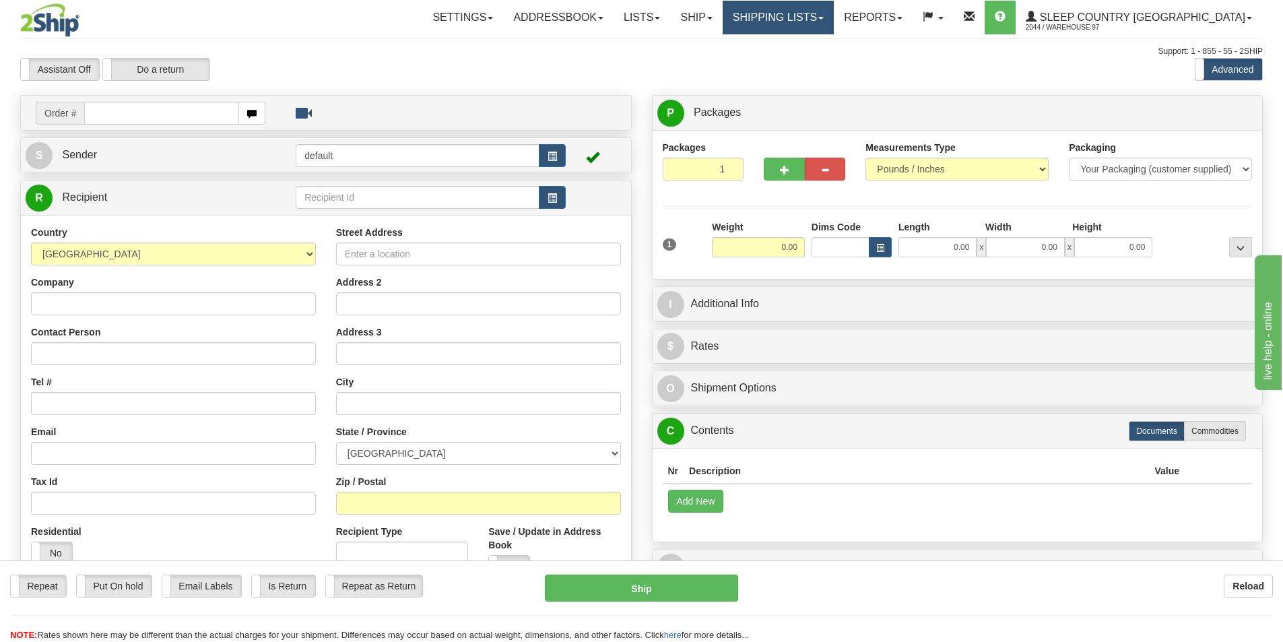
click at [818, 16] on link "Shipping lists" at bounding box center [778, 18] width 111 height 34
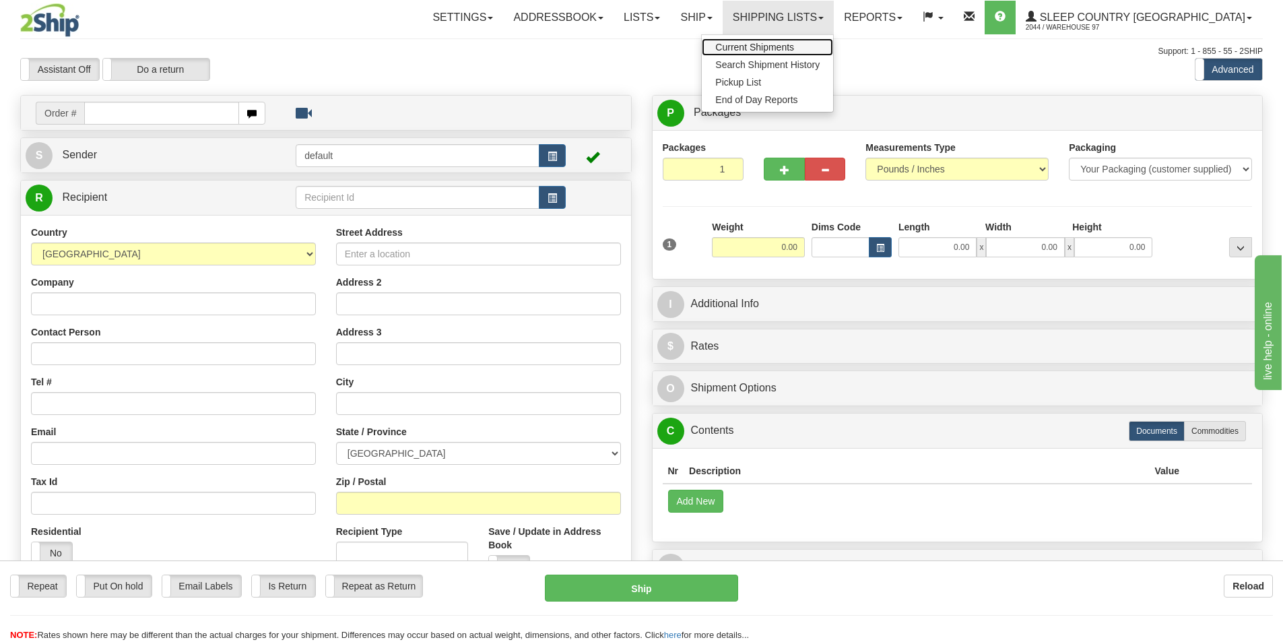
click at [794, 44] on span "Current Shipments" at bounding box center [754, 47] width 79 height 11
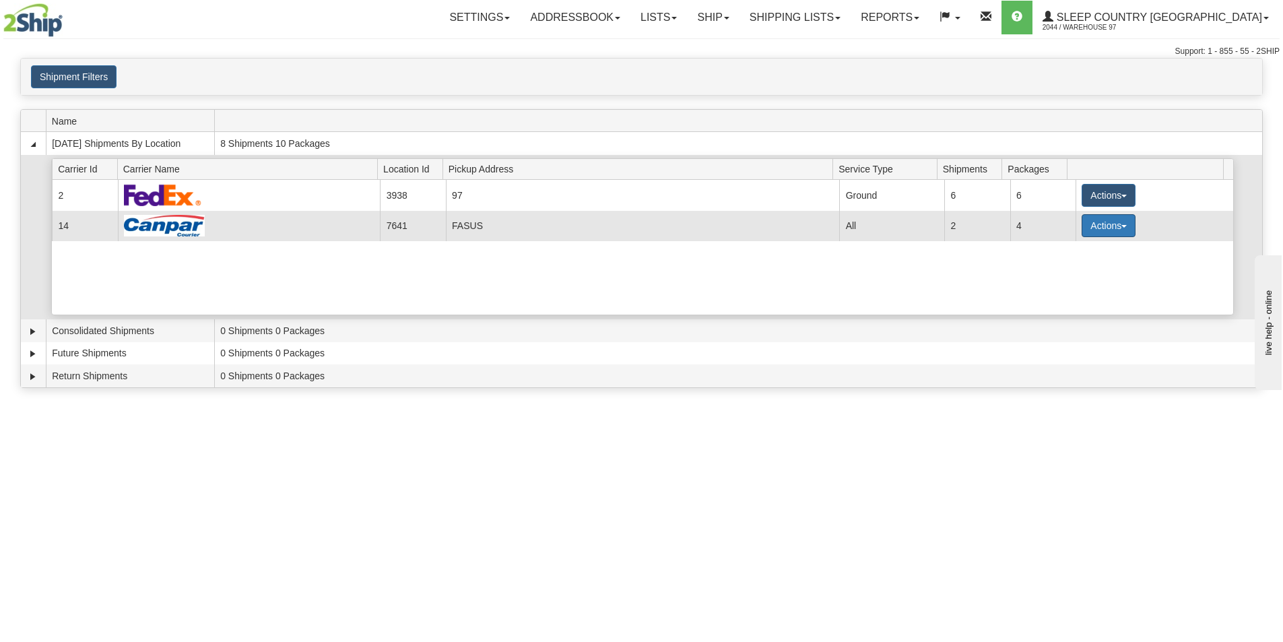
click at [1104, 227] on button "Actions" at bounding box center [1109, 225] width 54 height 23
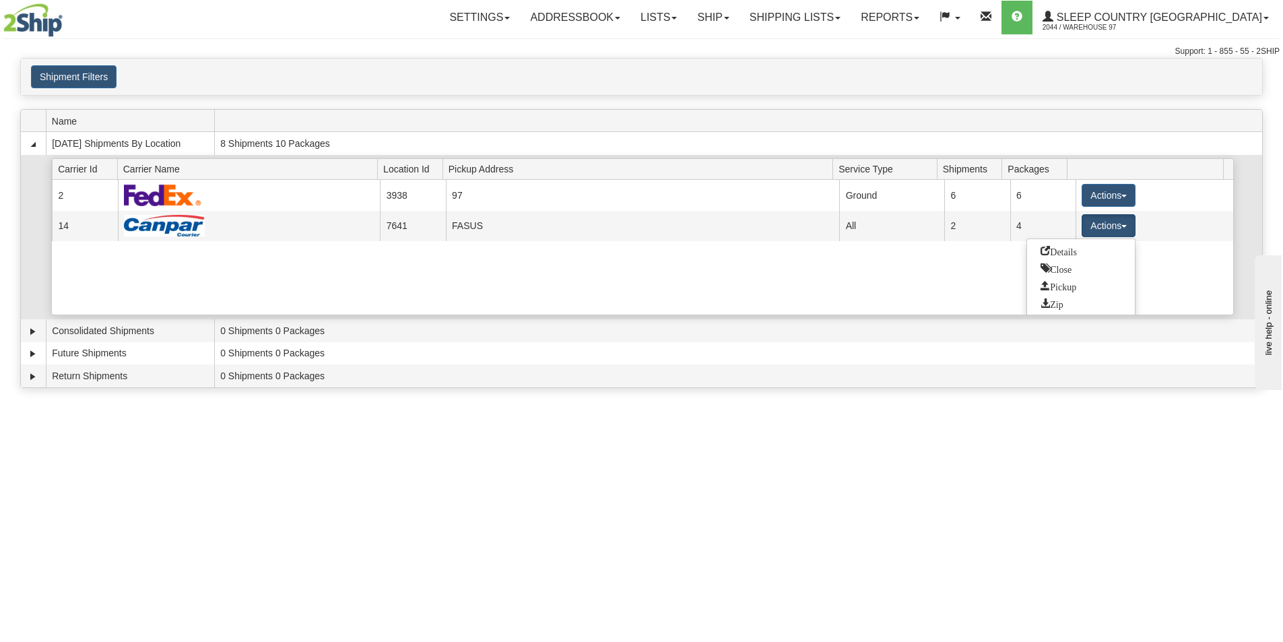
click at [919, 275] on div "Current 2 3938 97 19378 Ground 6 6 Actions Details Close Pickup Zip Print Curre…" at bounding box center [642, 247] width 1181 height 135
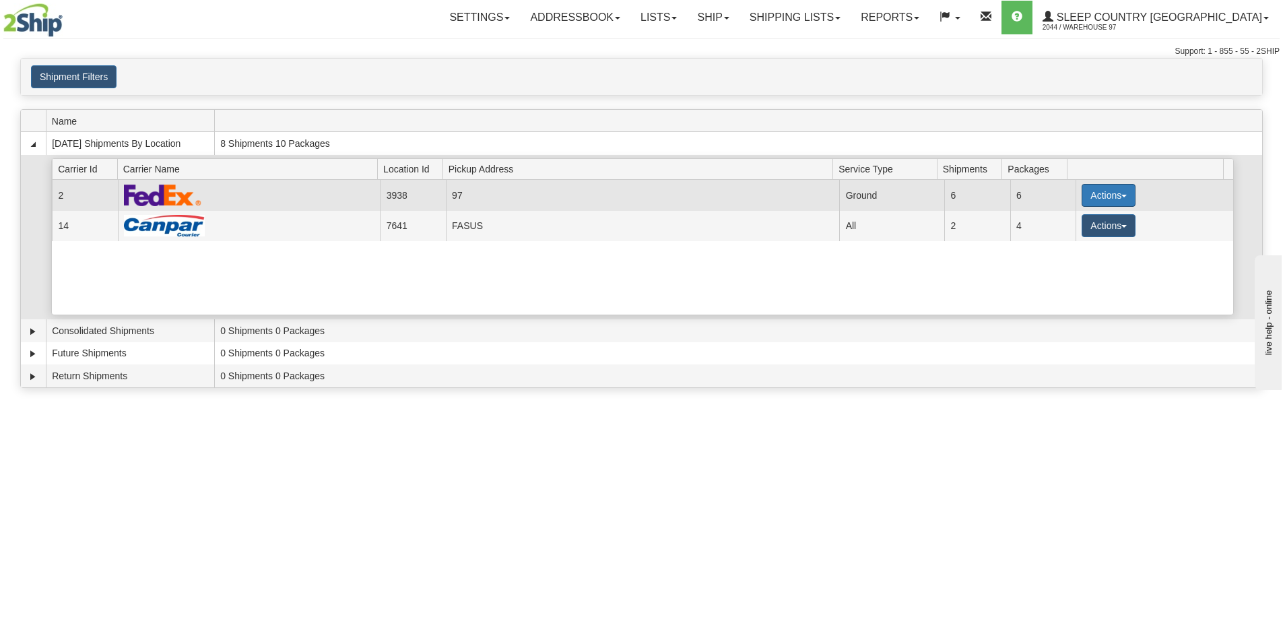
click at [1112, 191] on button "Actions" at bounding box center [1109, 195] width 54 height 23
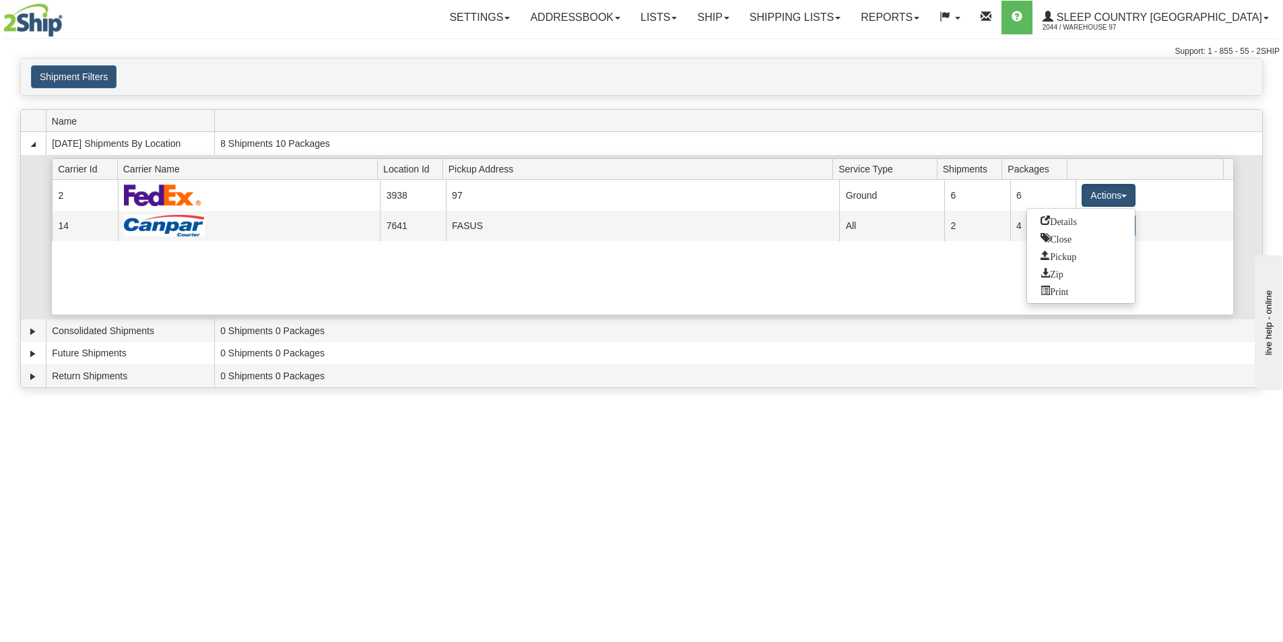
click at [903, 287] on div "Current 2 3938 97 19378 Ground 6 6 Actions Details Close Pickup Zip Print Curre…" at bounding box center [642, 247] width 1181 height 135
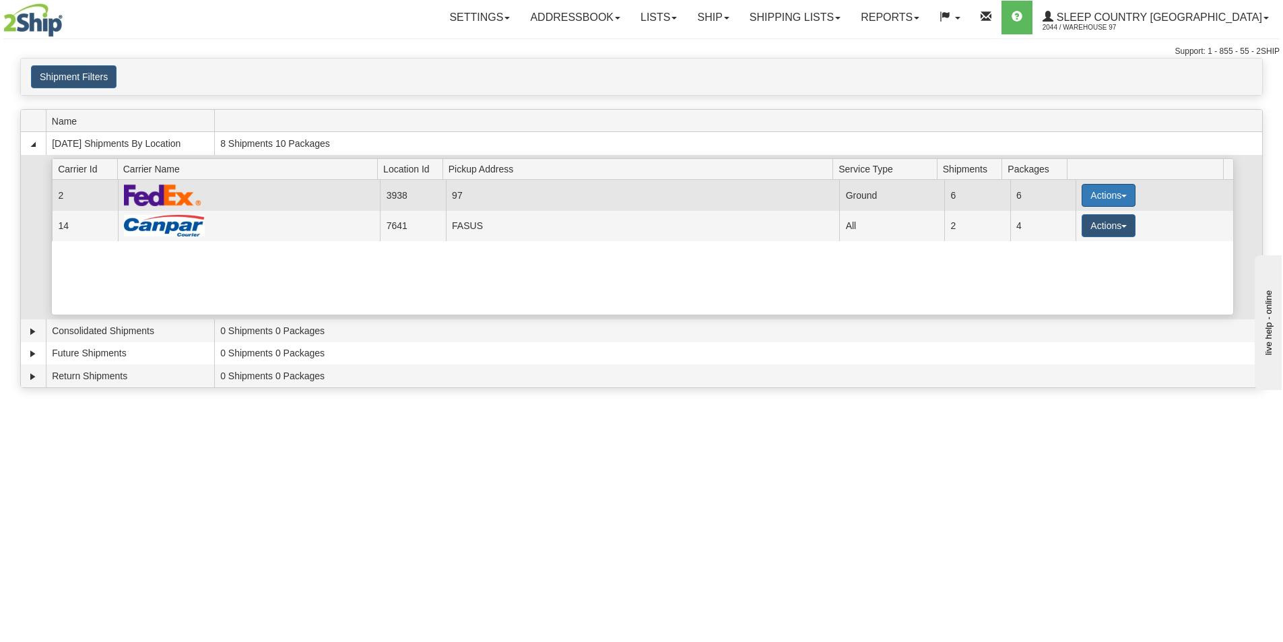
click at [1099, 195] on button "Actions" at bounding box center [1109, 195] width 54 height 23
click at [1070, 243] on link "Close" at bounding box center [1081, 239] width 108 height 18
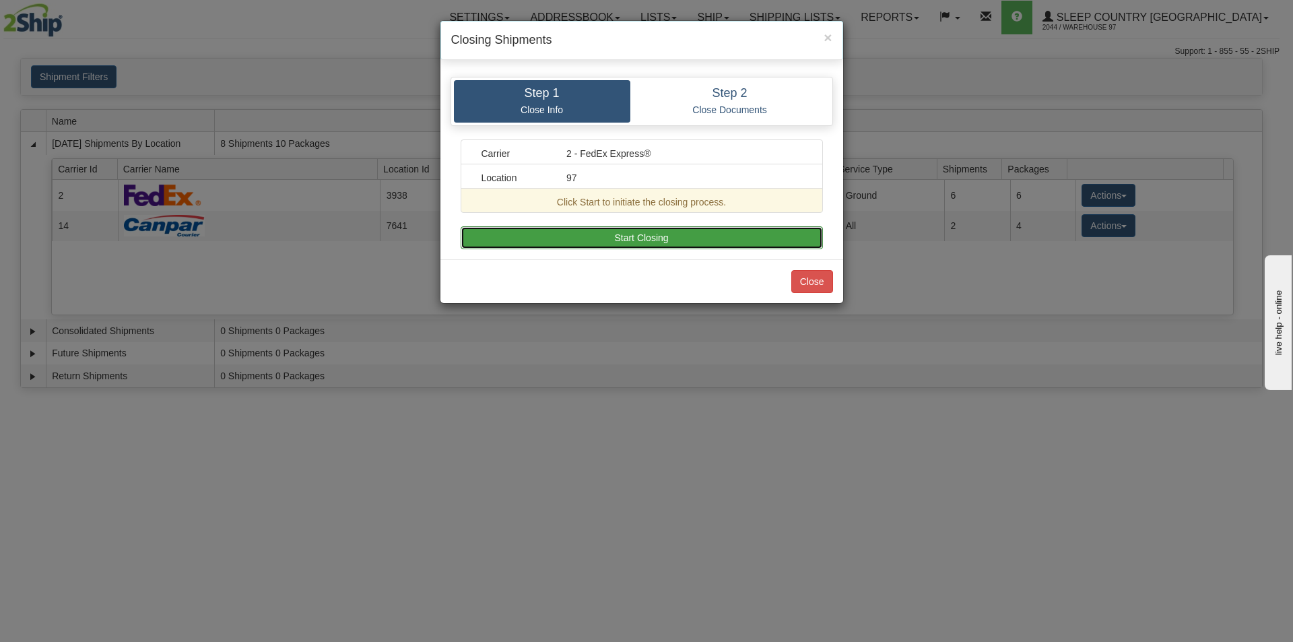
click at [743, 240] on button "Start Closing" at bounding box center [642, 237] width 362 height 23
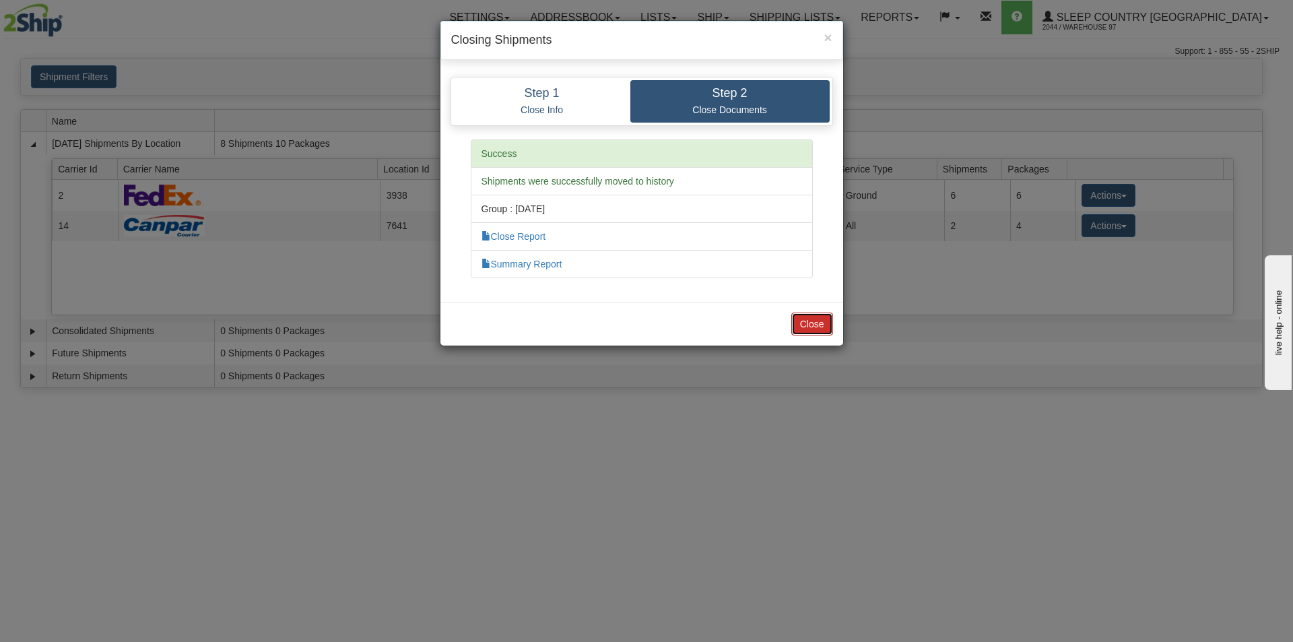
click at [815, 325] on button "Close" at bounding box center [812, 324] width 42 height 23
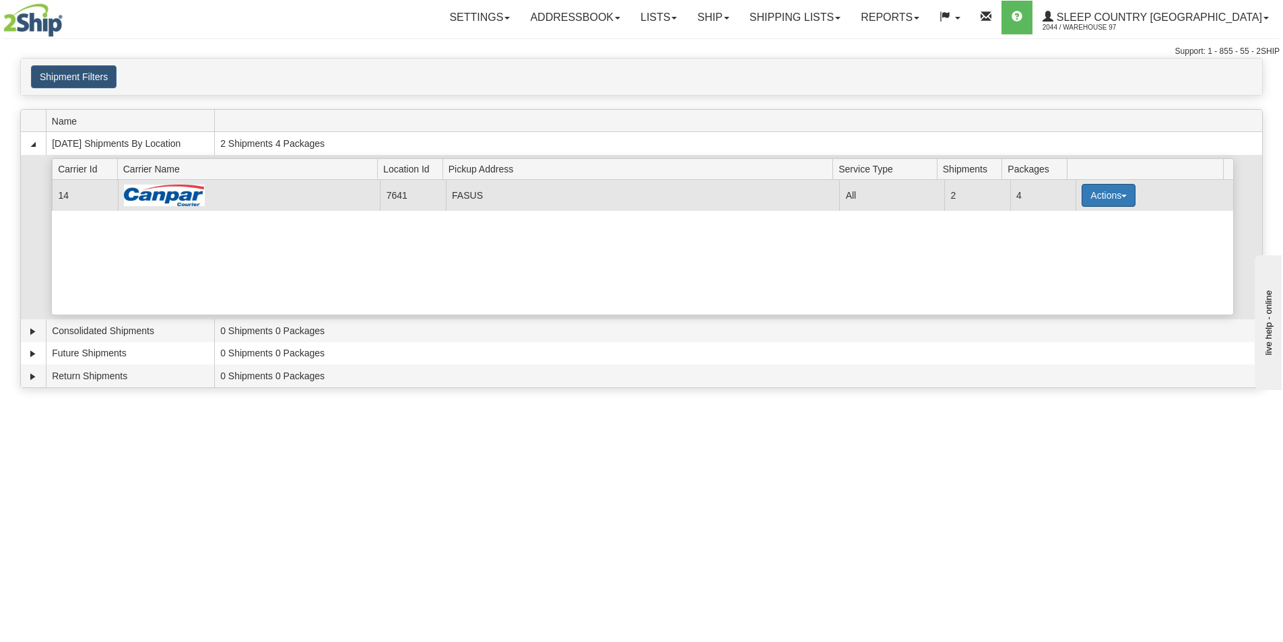
click at [1108, 193] on button "Actions" at bounding box center [1109, 195] width 54 height 23
click at [1095, 243] on link "Close" at bounding box center [1081, 239] width 108 height 18
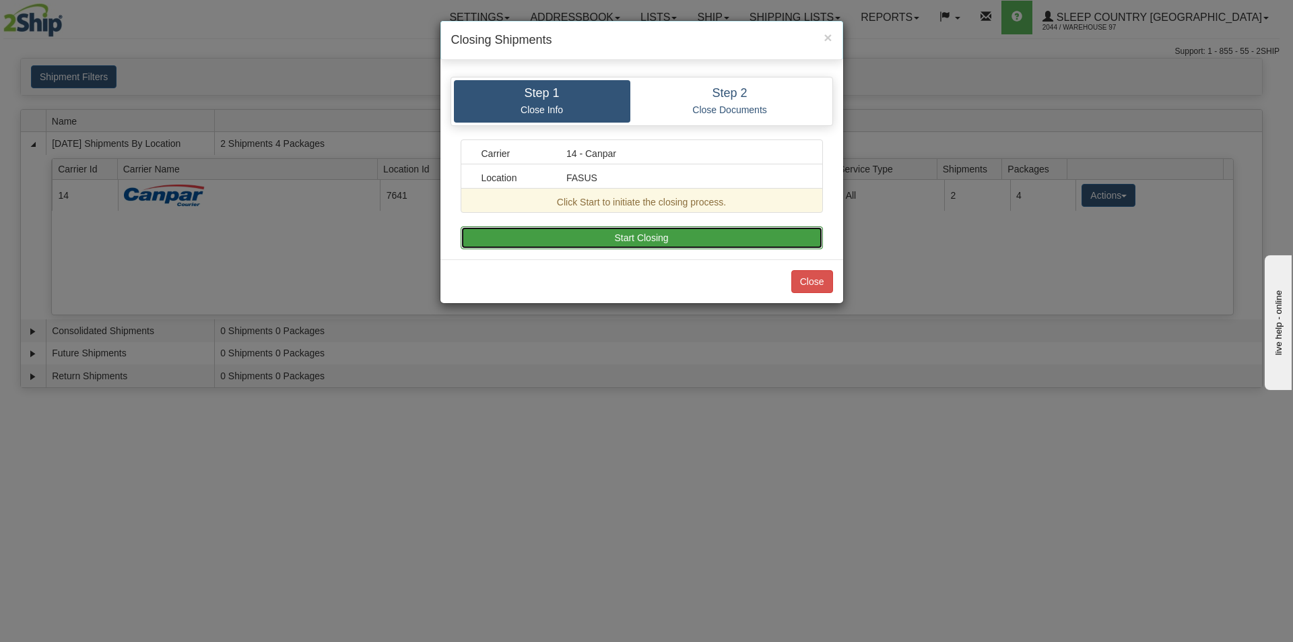
click at [748, 237] on button "Start Closing" at bounding box center [642, 237] width 362 height 23
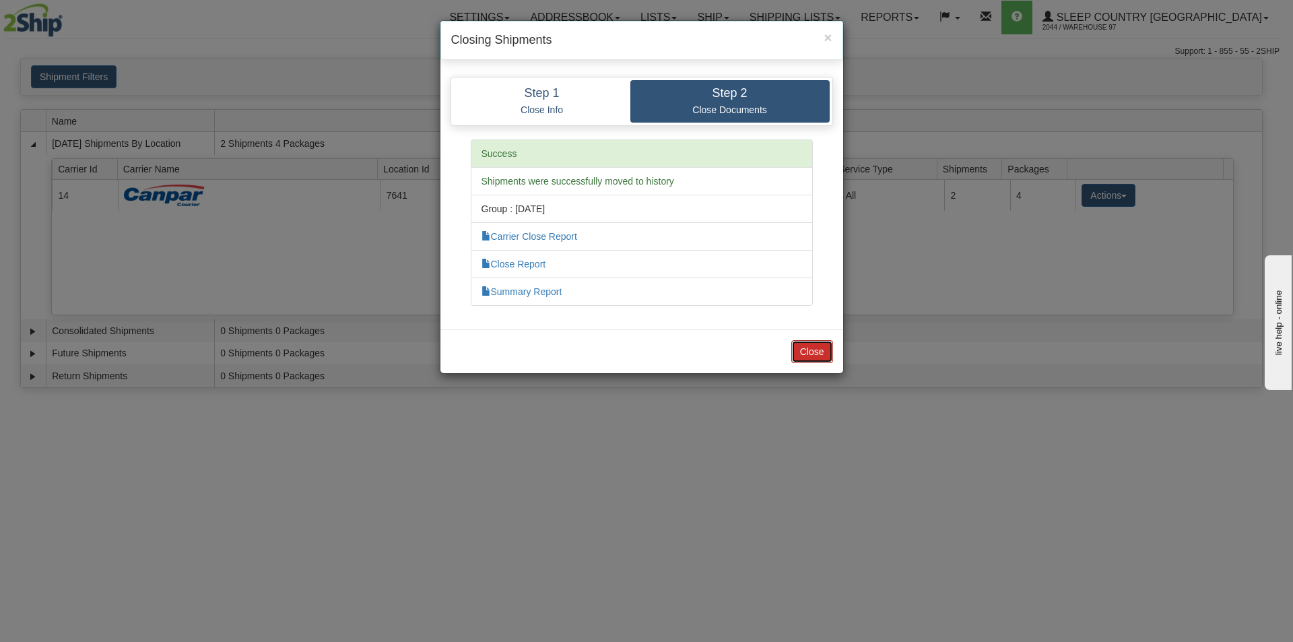
click at [823, 350] on button "Close" at bounding box center [812, 351] width 42 height 23
